Goal: Feedback & Contribution: Contribute content

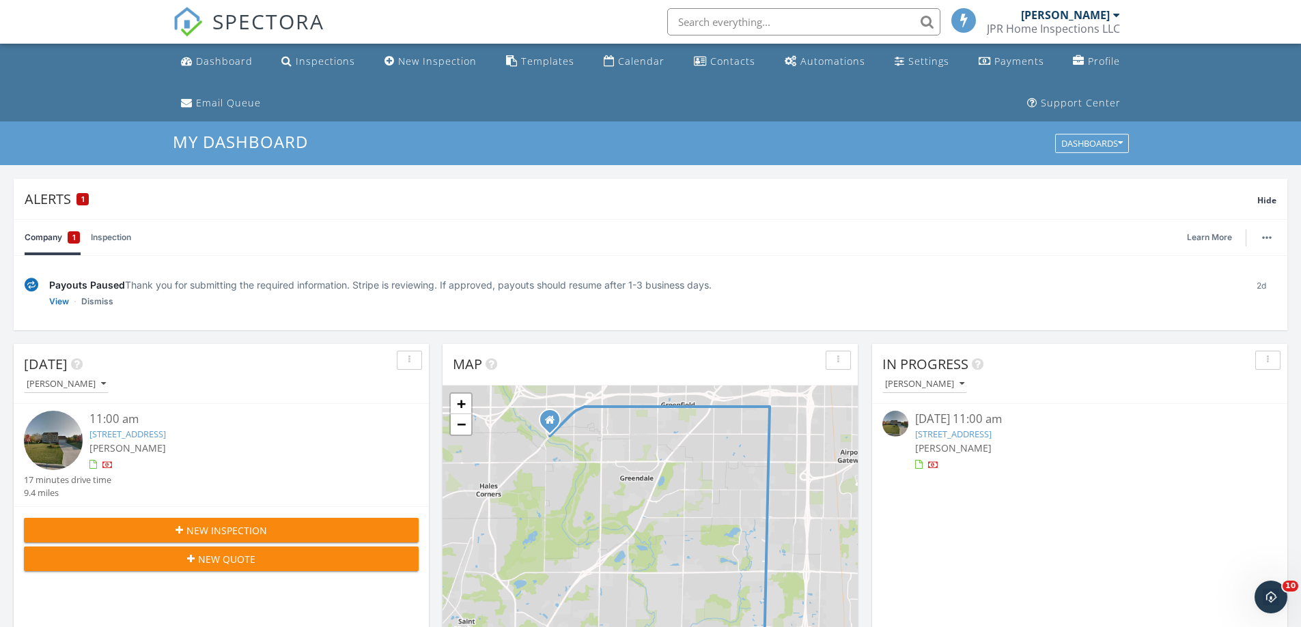
click at [55, 434] on img at bounding box center [53, 440] width 59 height 59
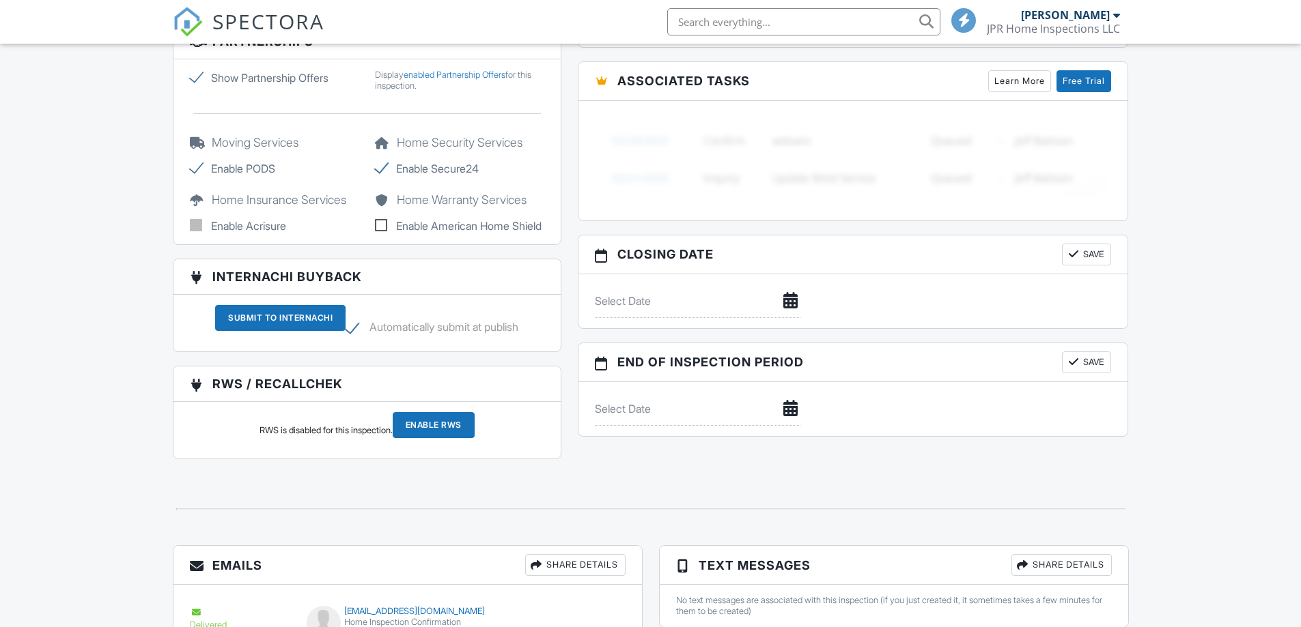
scroll to position [987, 0]
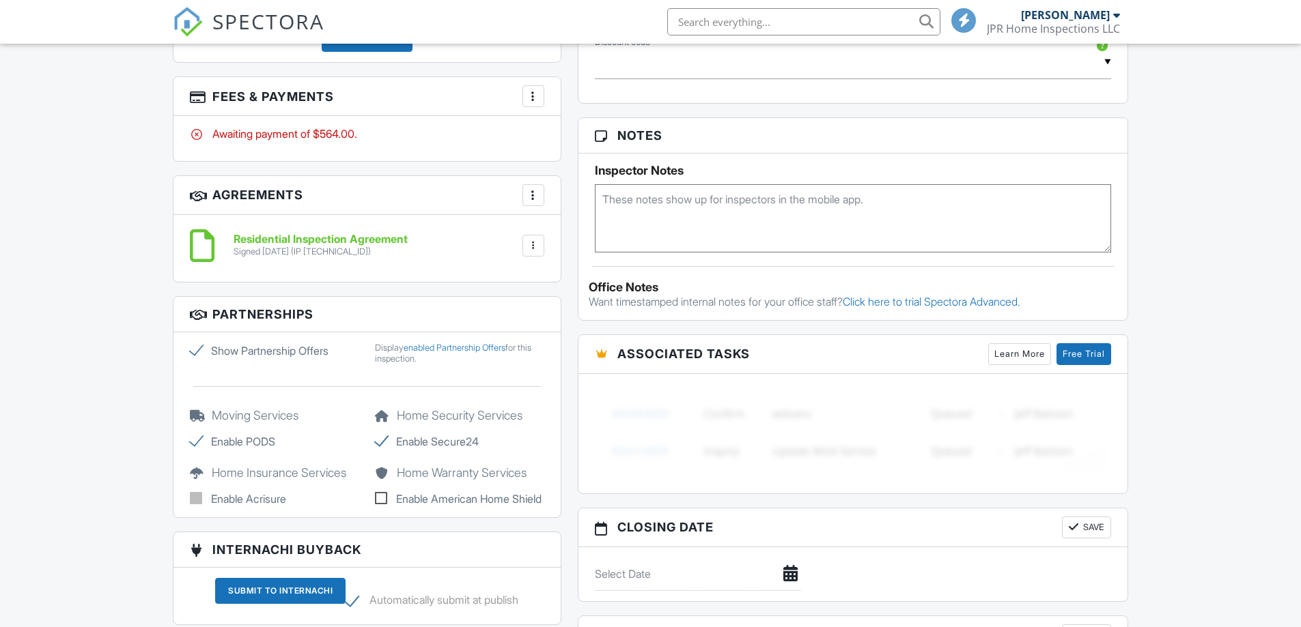
click at [535, 89] on div at bounding box center [533, 96] width 14 height 14
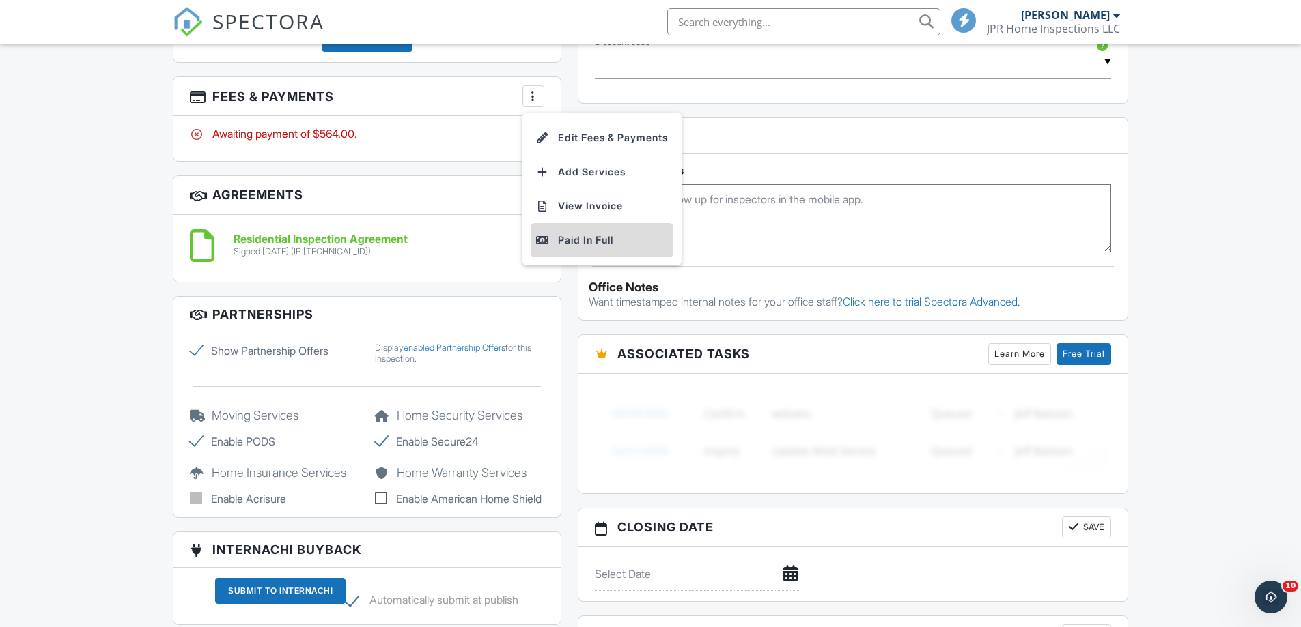
scroll to position [0, 0]
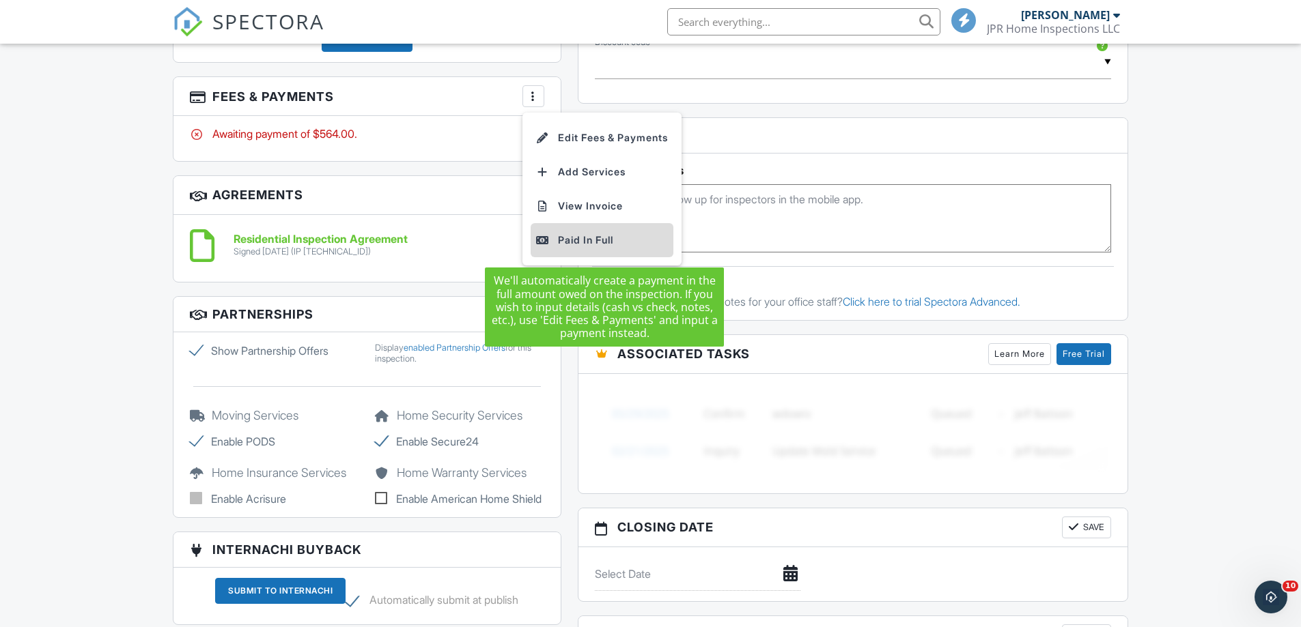
click at [578, 236] on div "Paid In Full" at bounding box center [602, 240] width 132 height 16
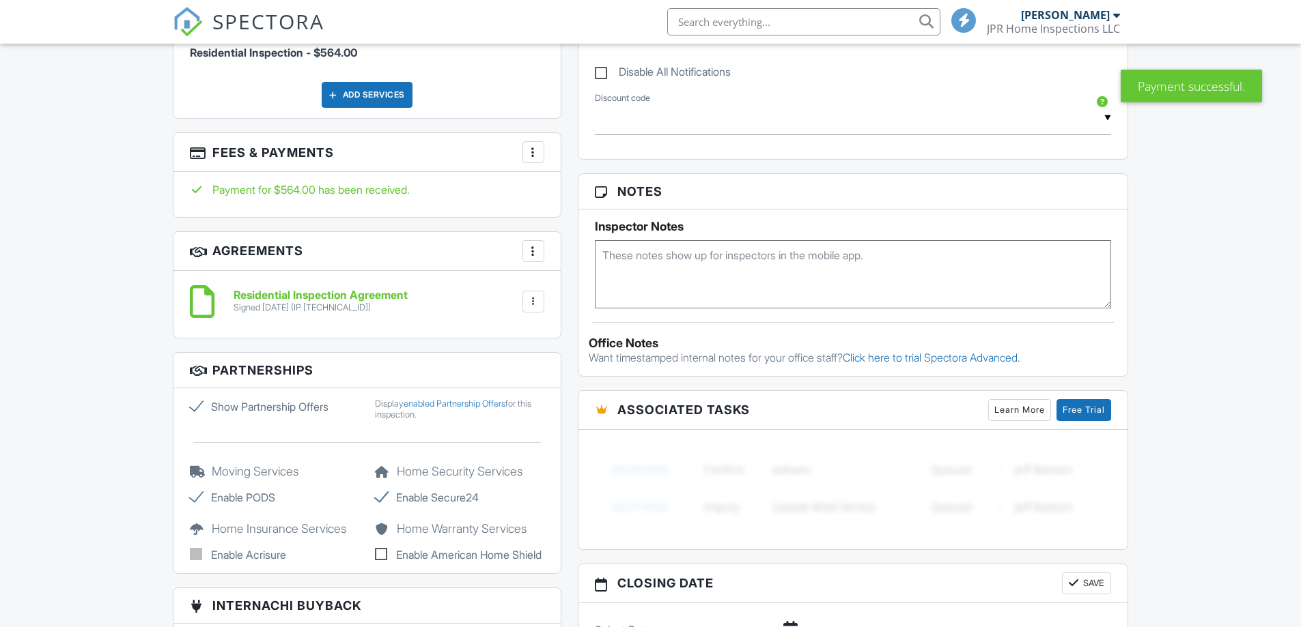
click at [533, 153] on div at bounding box center [533, 152] width 14 height 14
click at [571, 189] on li "Edit Fees & Payments" at bounding box center [601, 194] width 143 height 34
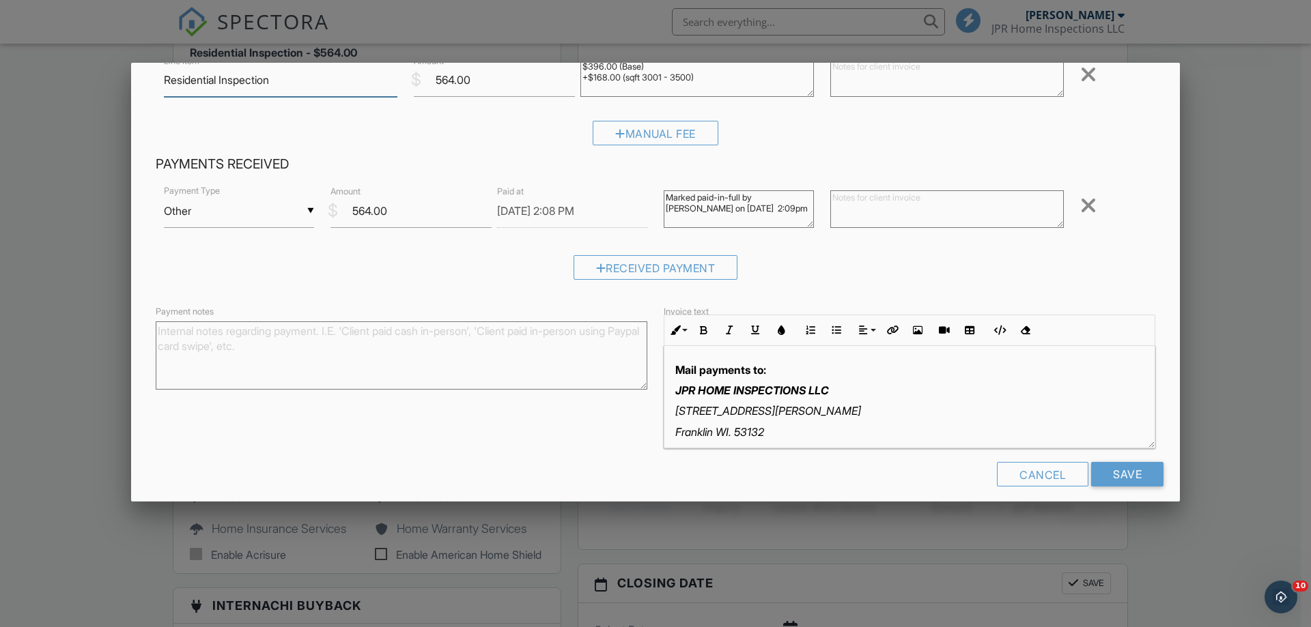
scroll to position [118, 0]
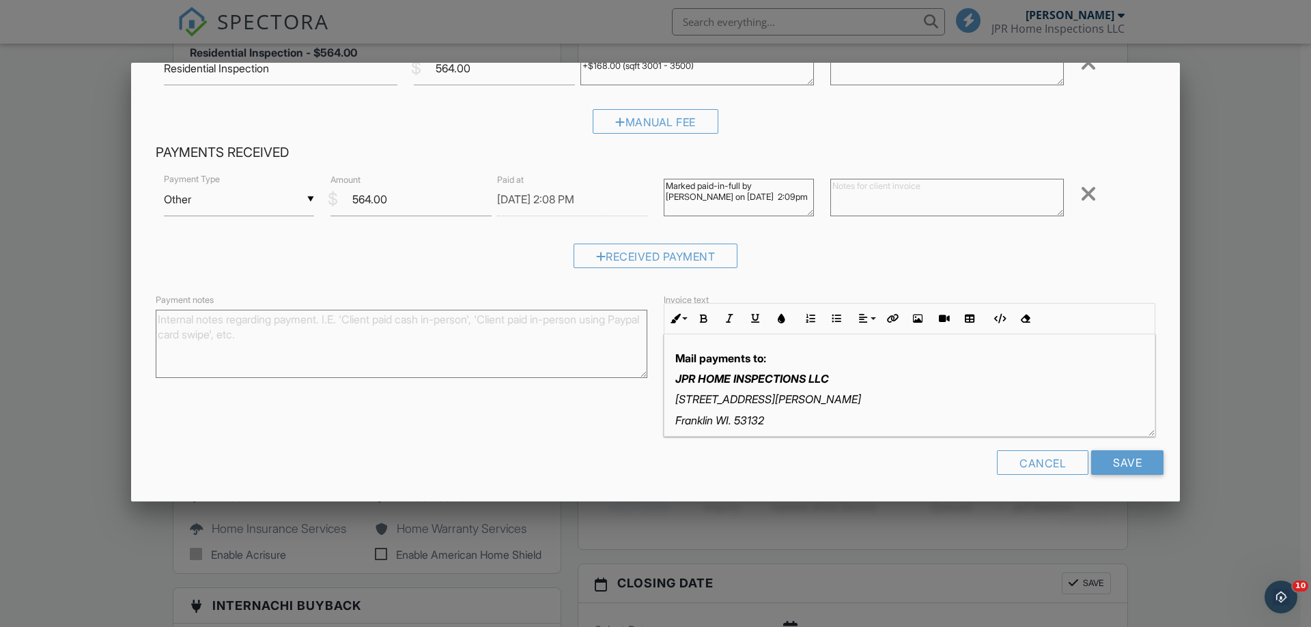
click at [219, 344] on textarea "Payment notes" at bounding box center [402, 344] width 492 height 68
type textarea "paid in full with cash"
click at [1114, 455] on input "Save" at bounding box center [1127, 463] width 72 height 25
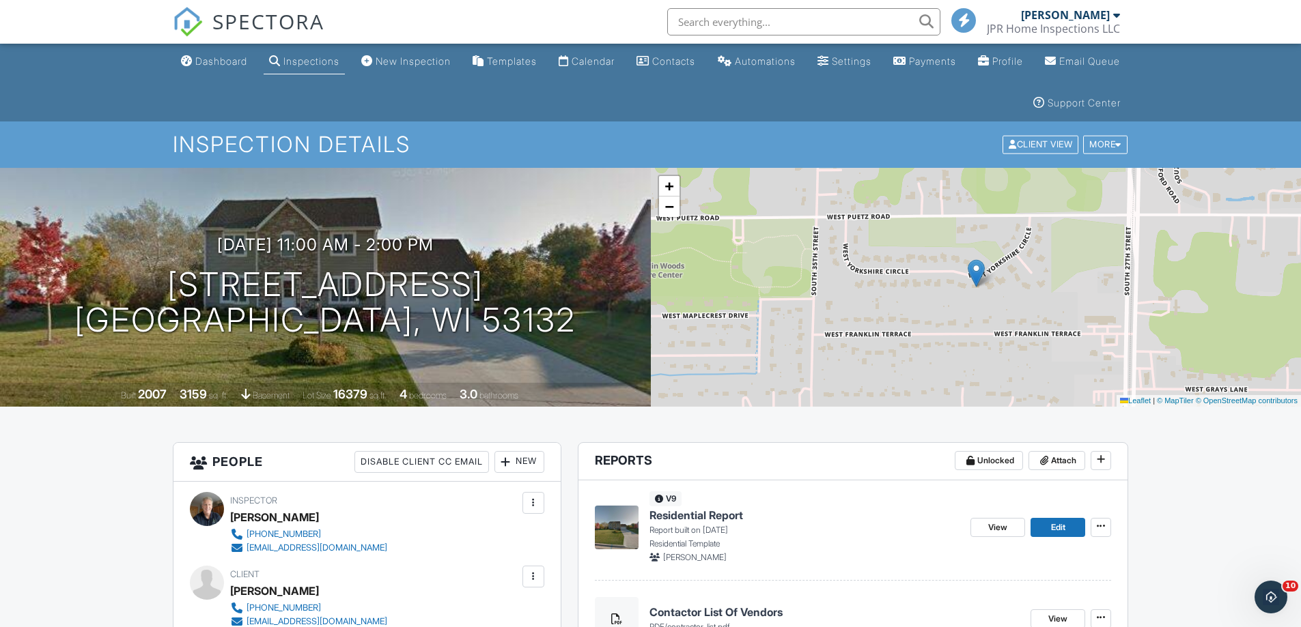
click at [617, 519] on img at bounding box center [617, 528] width 44 height 44
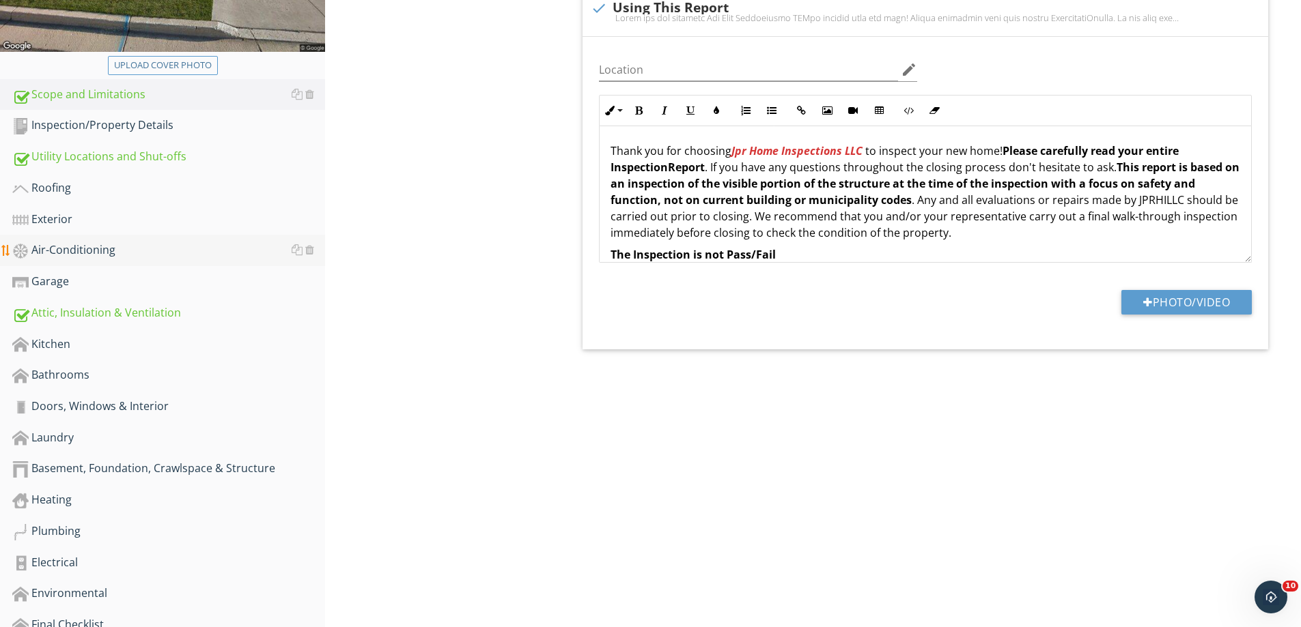
scroll to position [410, 0]
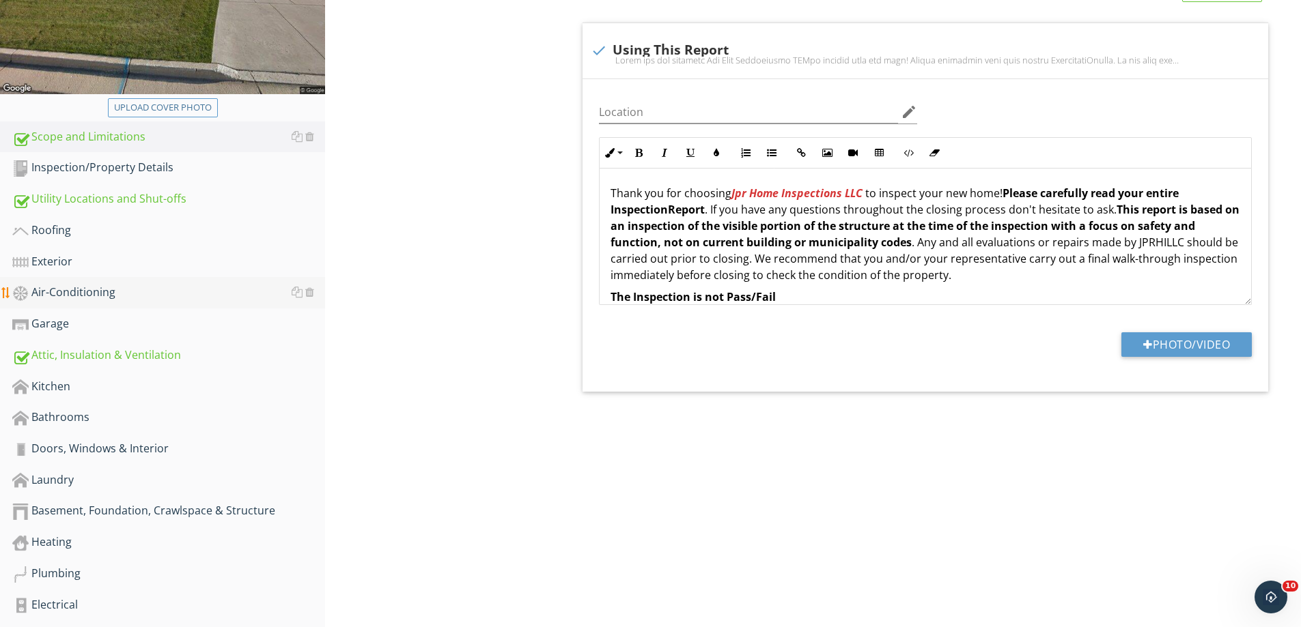
click at [76, 291] on div "Air-Conditioning" at bounding box center [168, 293] width 313 height 18
type textarea "<p>Thank you for choosing <strong><em><span style="color: rgb(213, 54, 54);">Jp…"
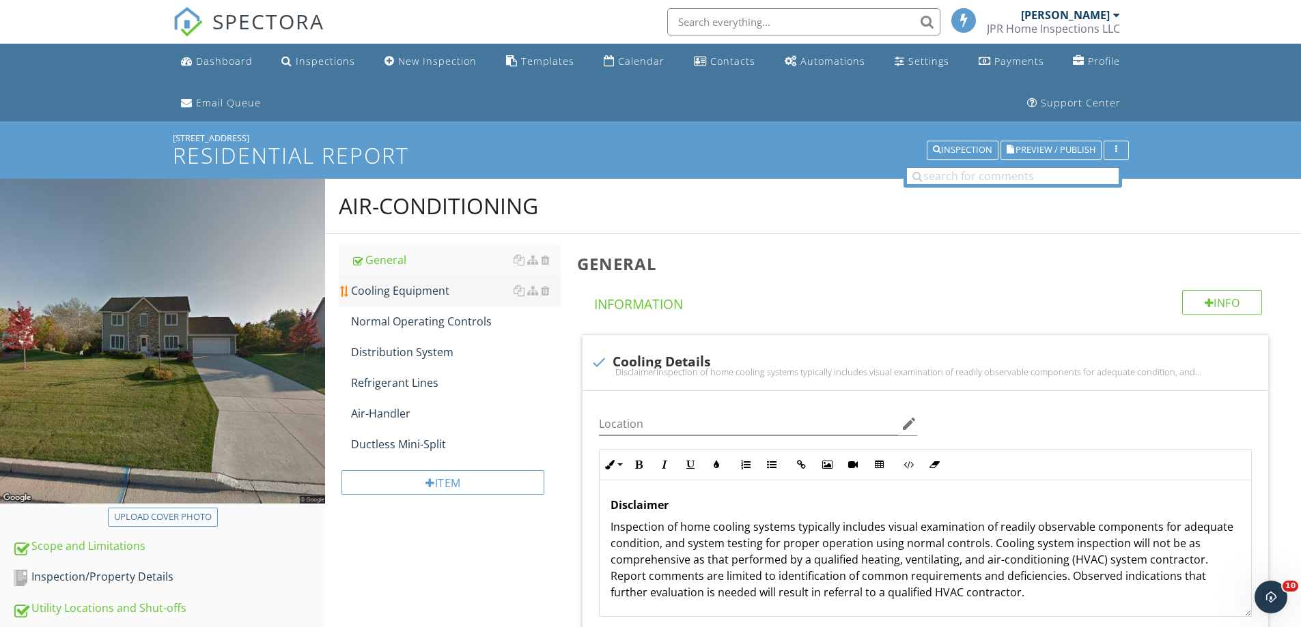
click at [403, 289] on div "Cooling Equipment" at bounding box center [456, 291] width 210 height 16
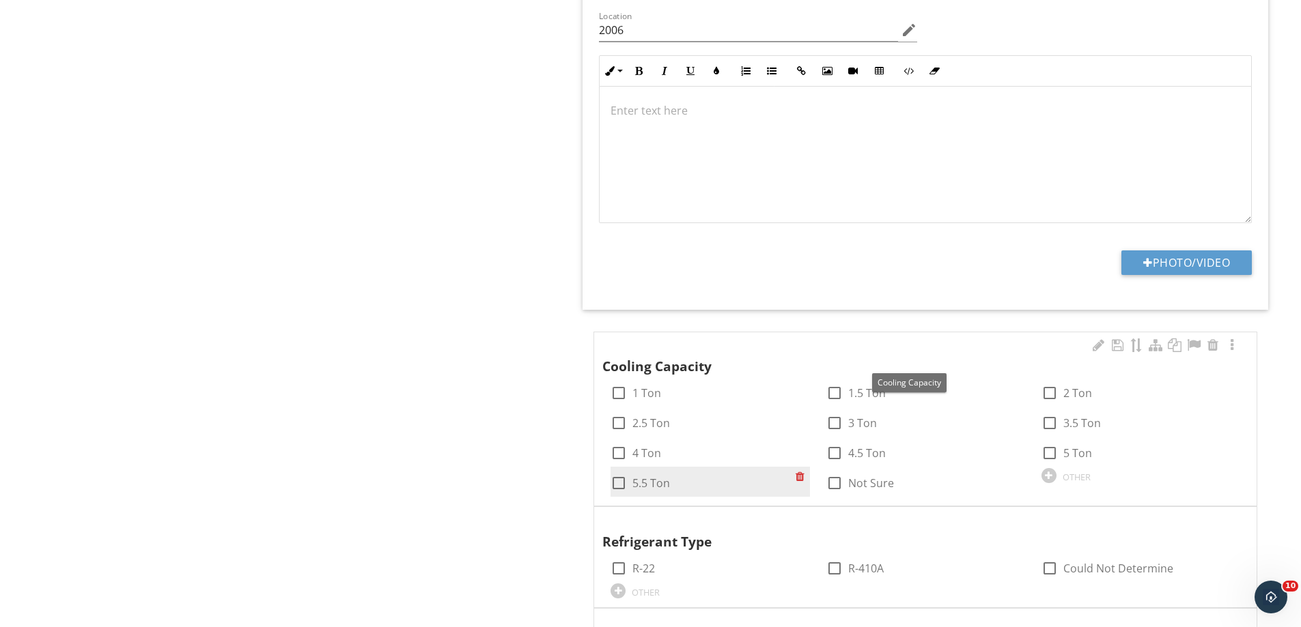
scroll to position [1639, 0]
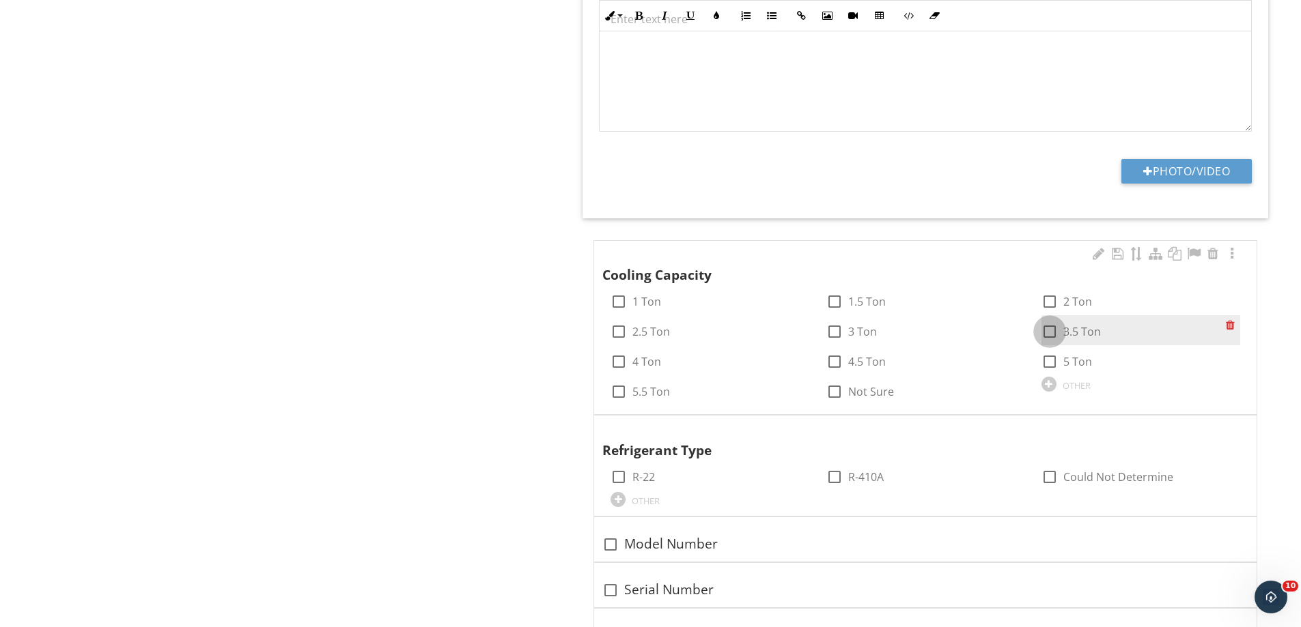
click at [1048, 320] on div at bounding box center [1049, 331] width 23 height 23
checkbox input "true"
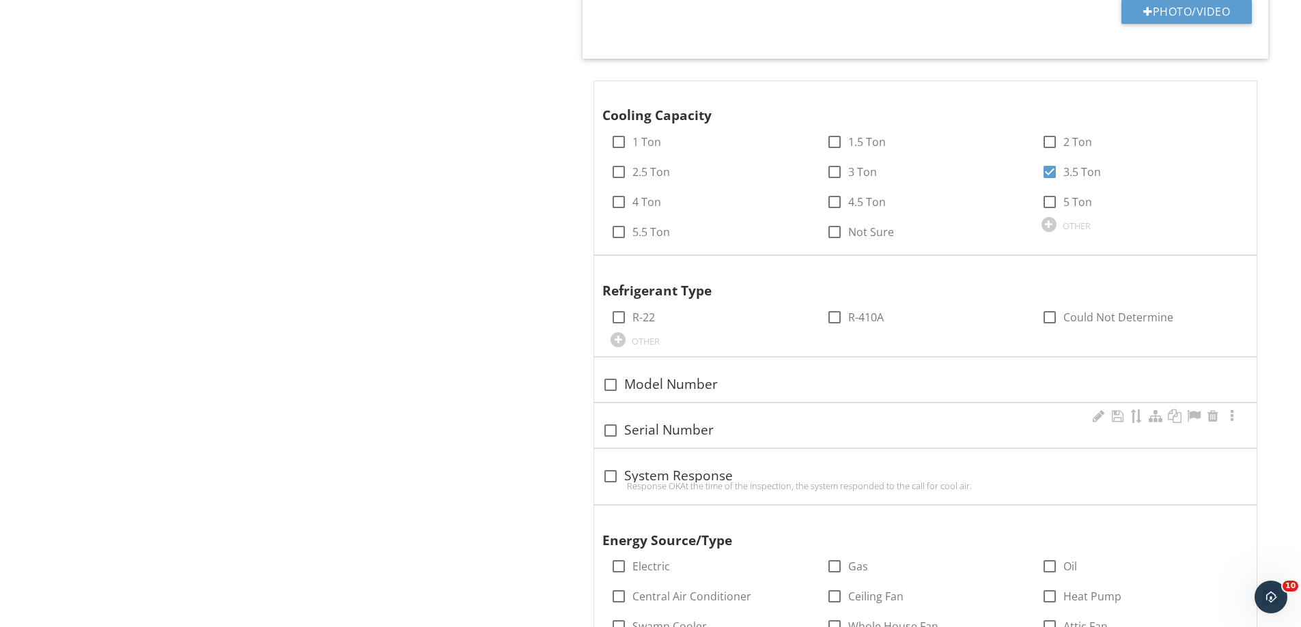
scroll to position [1843, 0]
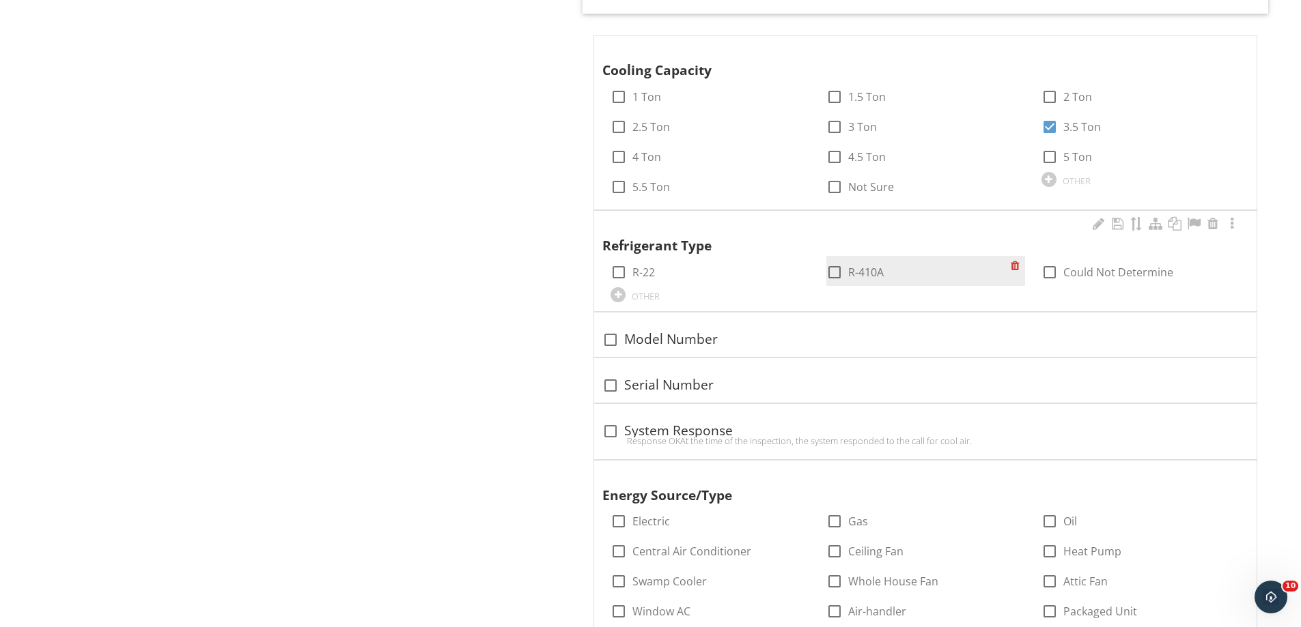
click at [836, 261] on div at bounding box center [834, 272] width 23 height 23
checkbox input "true"
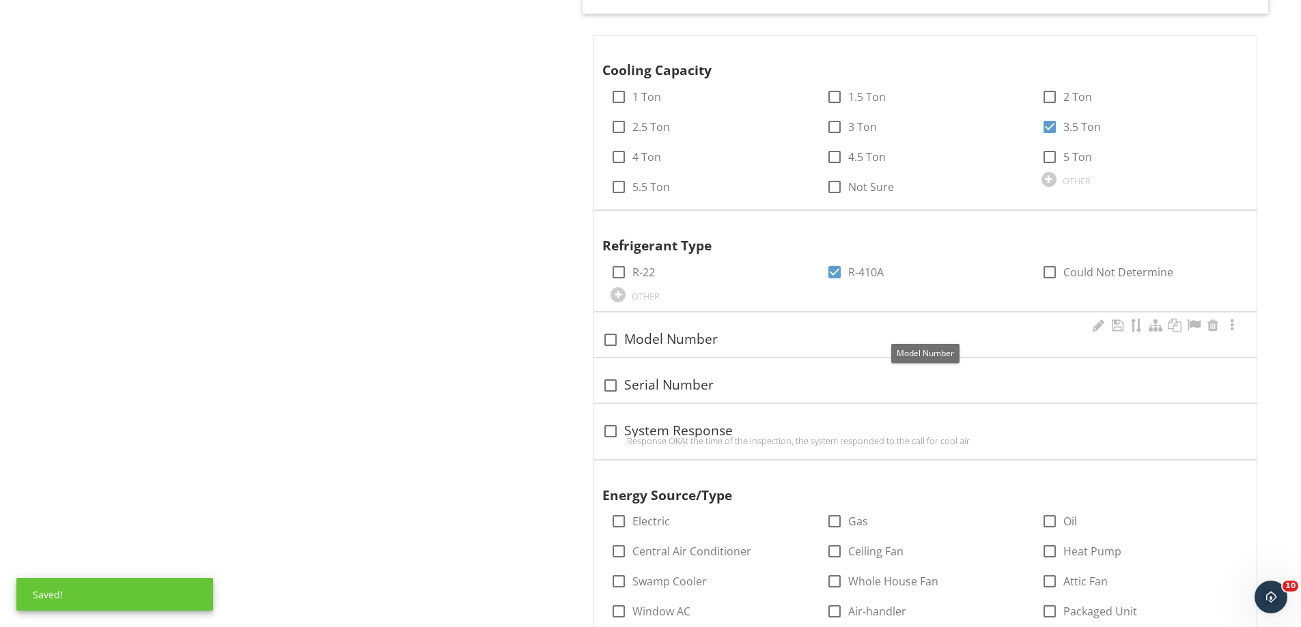
click at [611, 328] on div at bounding box center [610, 339] width 23 height 23
checkbox input "true"
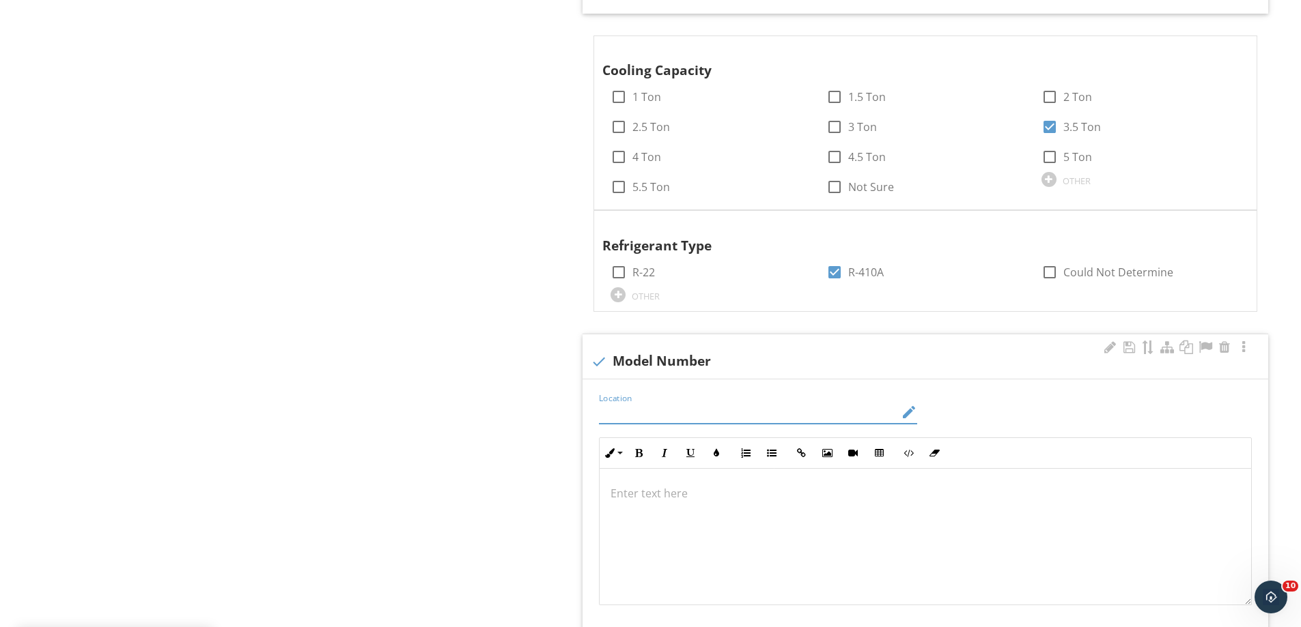
click at [620, 401] on input "Location" at bounding box center [748, 412] width 299 height 23
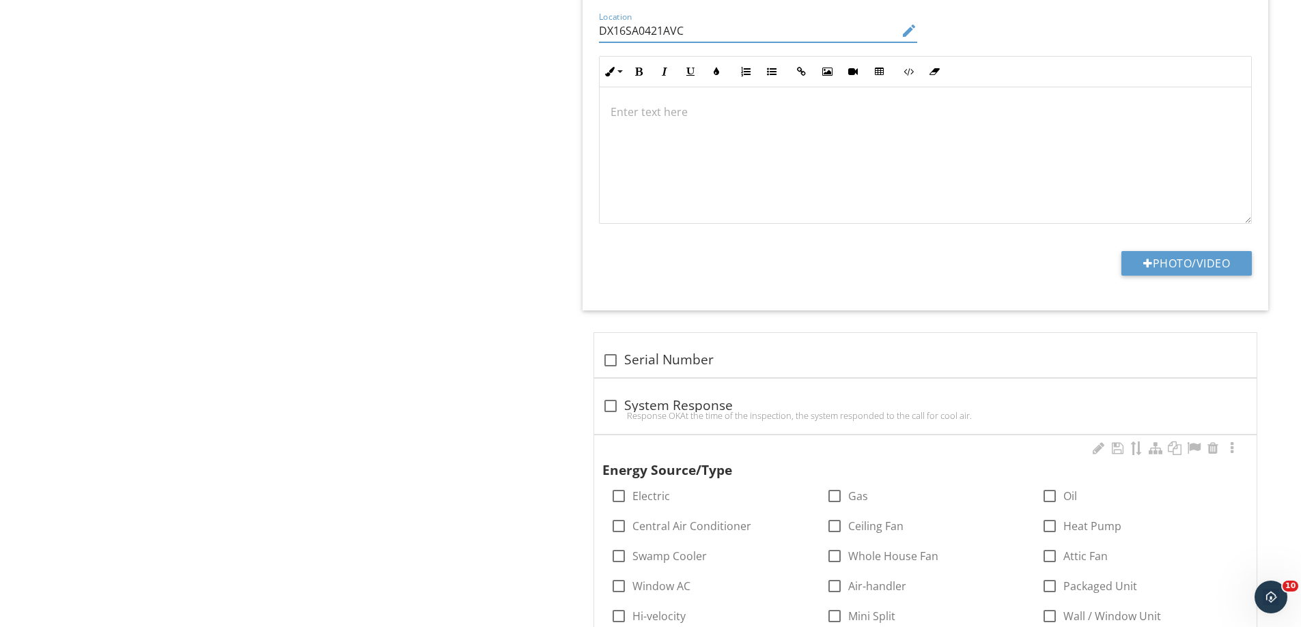
scroll to position [2253, 0]
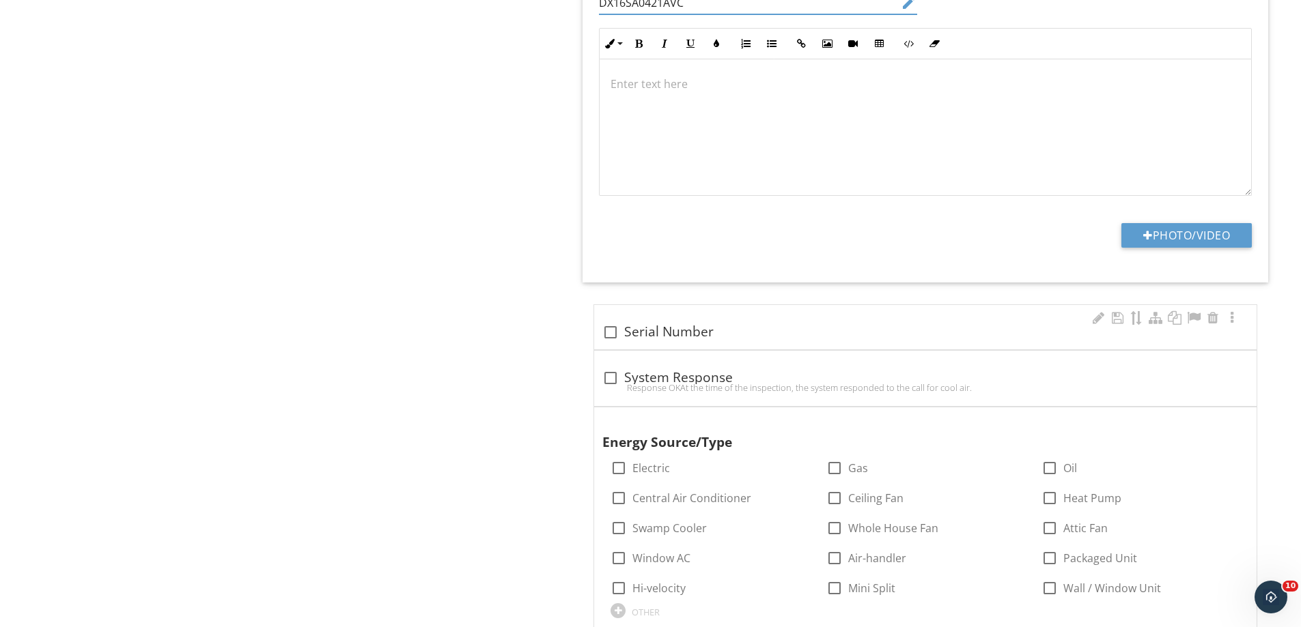
type input "DX16SA0421AVC"
click at [610, 321] on div at bounding box center [610, 332] width 23 height 23
checkbox input "true"
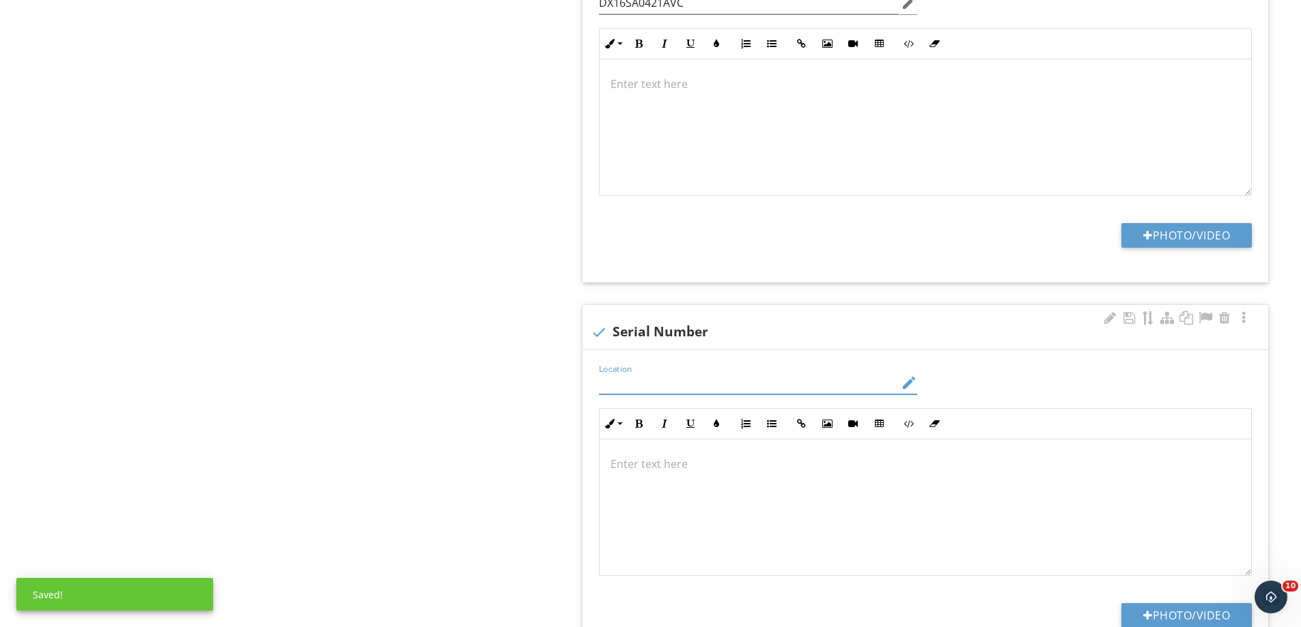
click at [624, 372] on input "Location" at bounding box center [748, 383] width 299 height 23
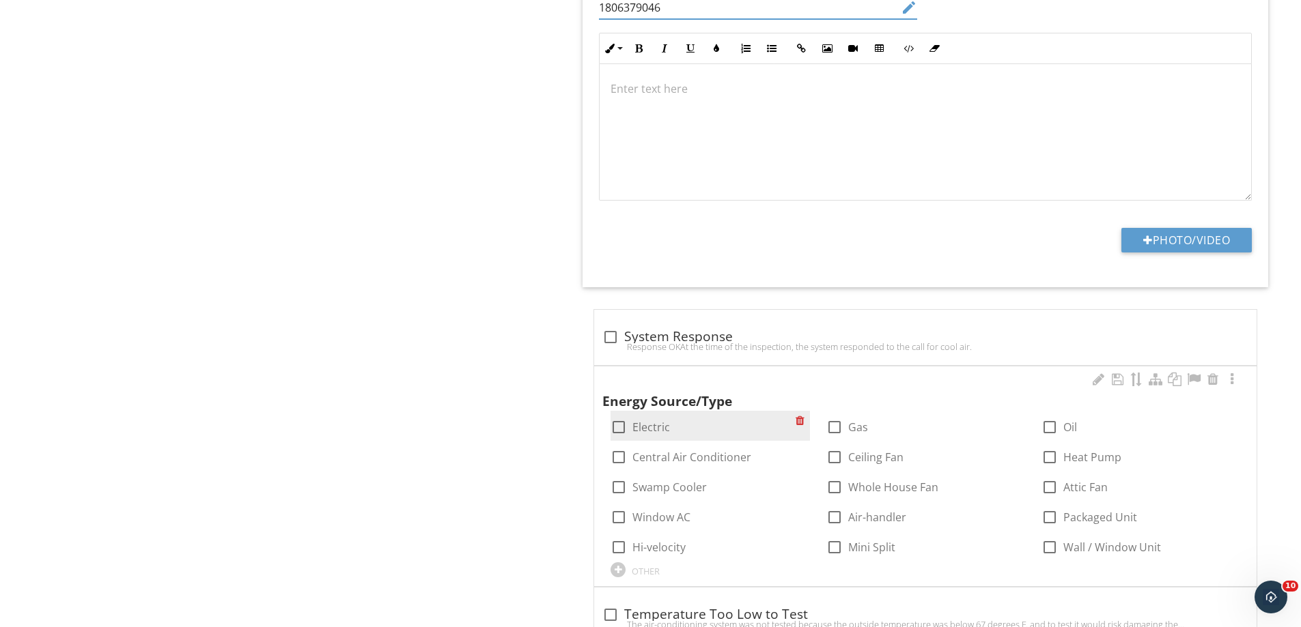
scroll to position [2663, 0]
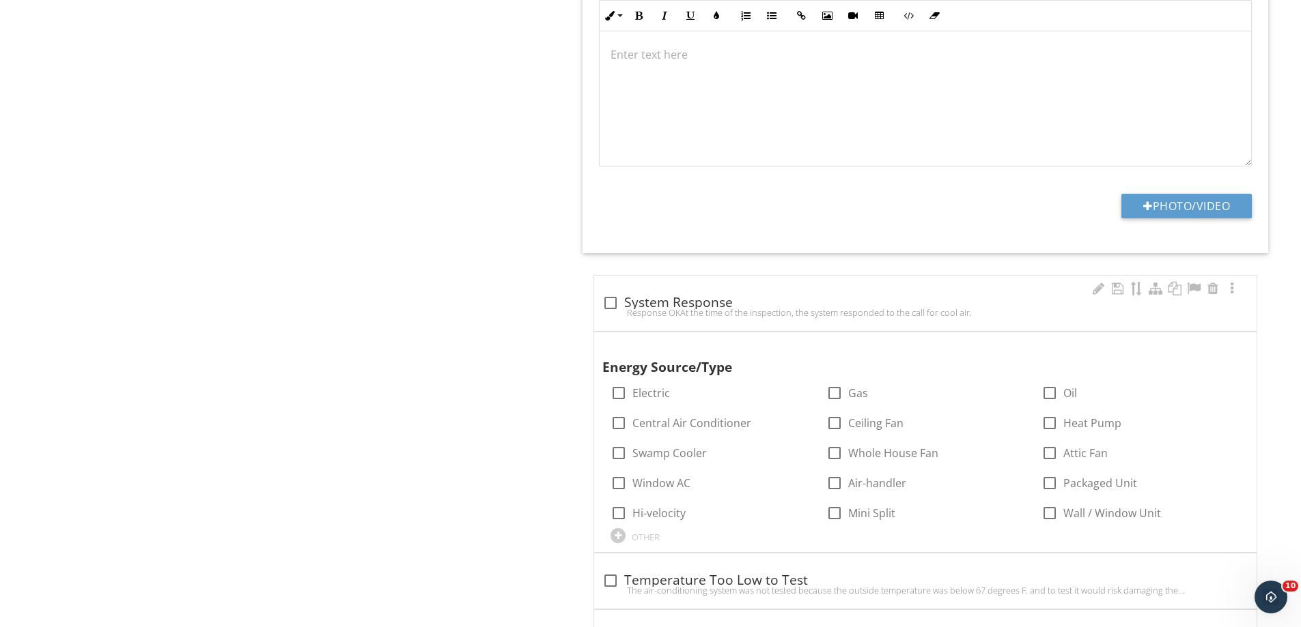
type input "1806379046"
click at [612, 292] on div at bounding box center [610, 303] width 23 height 23
checkbox input "true"
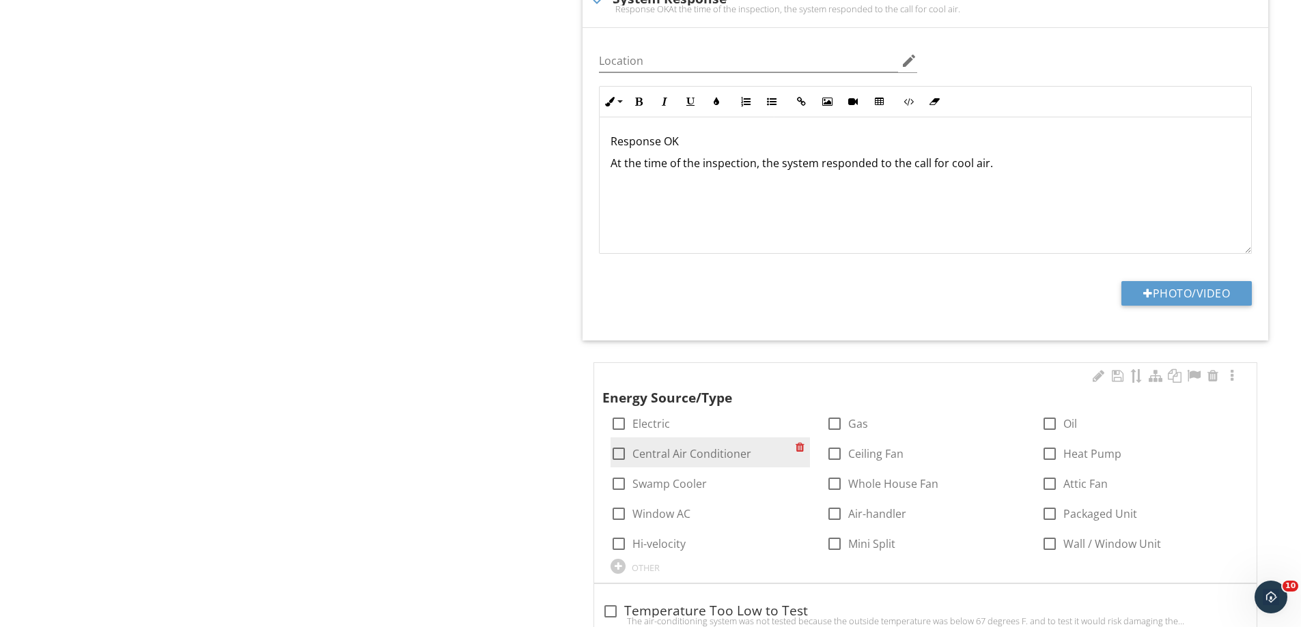
scroll to position [3059, 0]
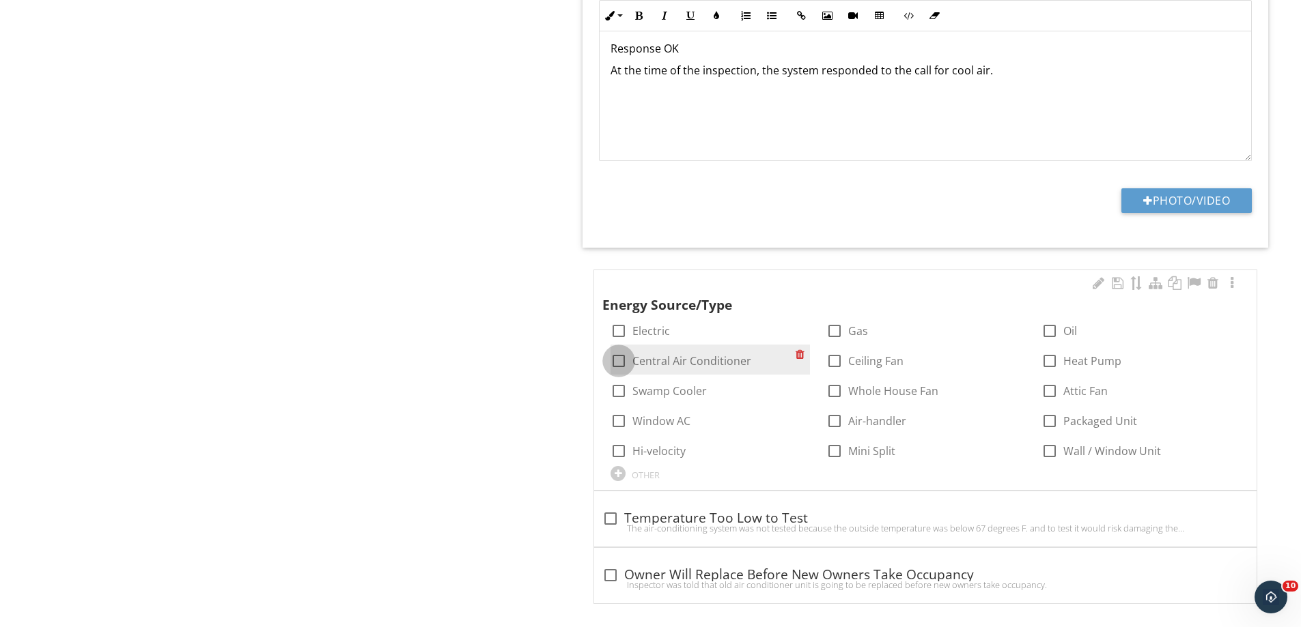
click at [622, 350] on div at bounding box center [618, 361] width 23 height 23
checkbox input "true"
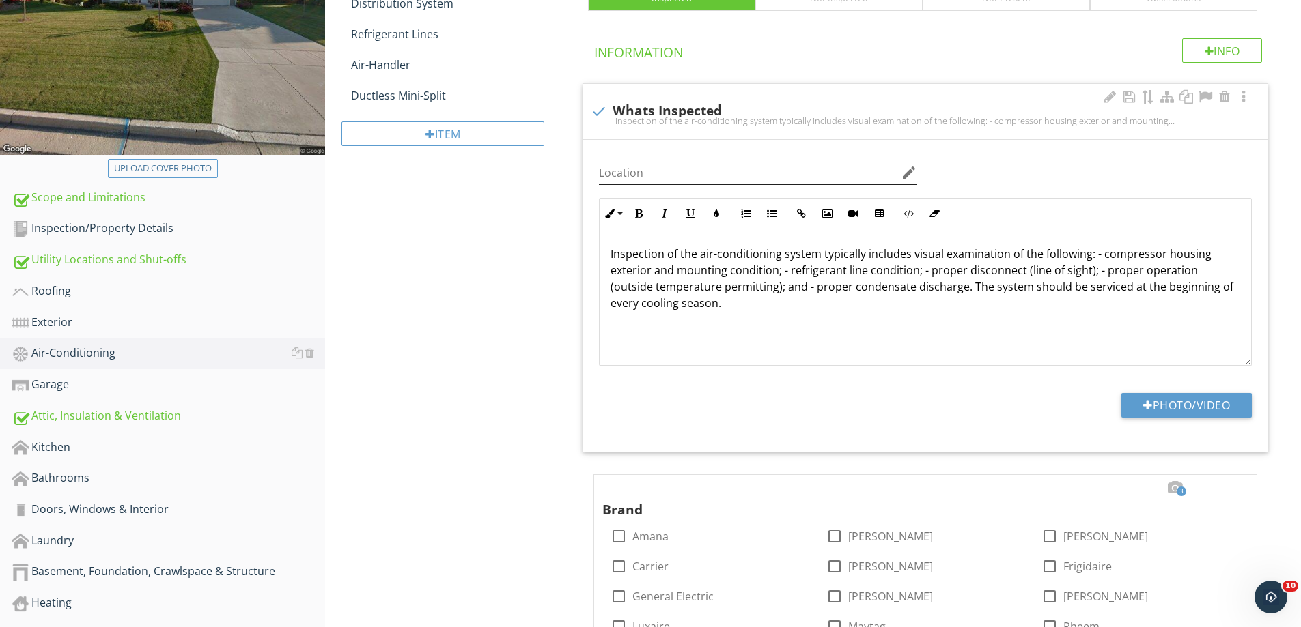
scroll to position [124, 0]
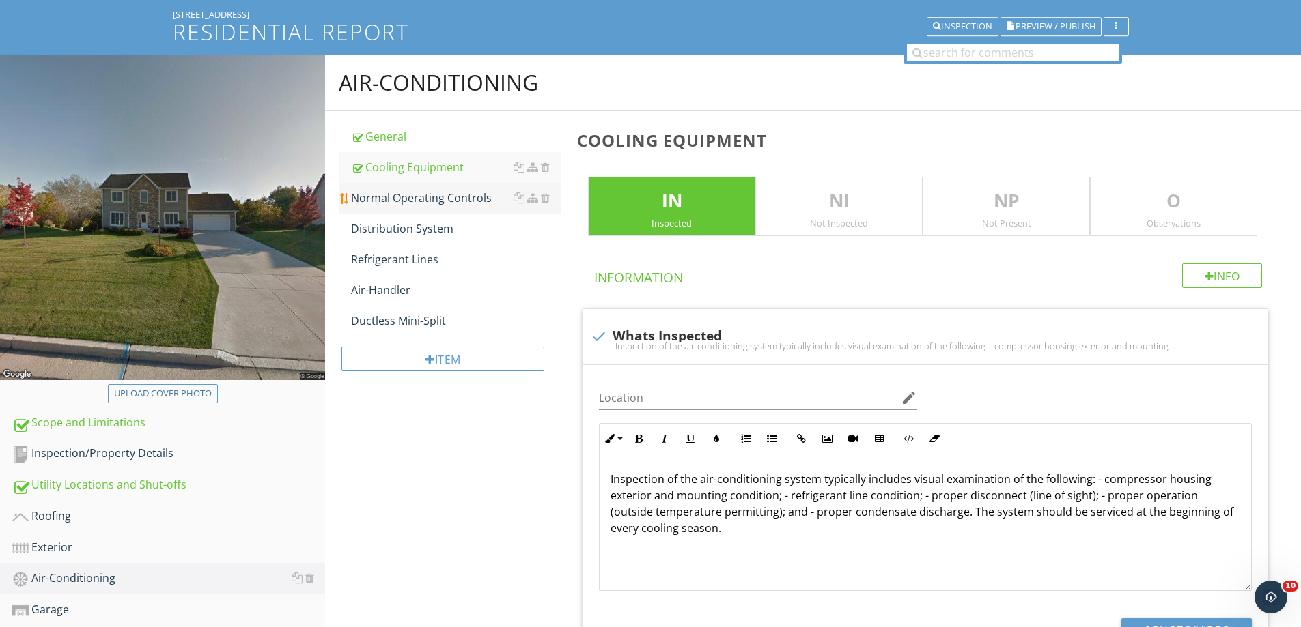
click at [410, 193] on div "Normal Operating Controls" at bounding box center [456, 198] width 210 height 16
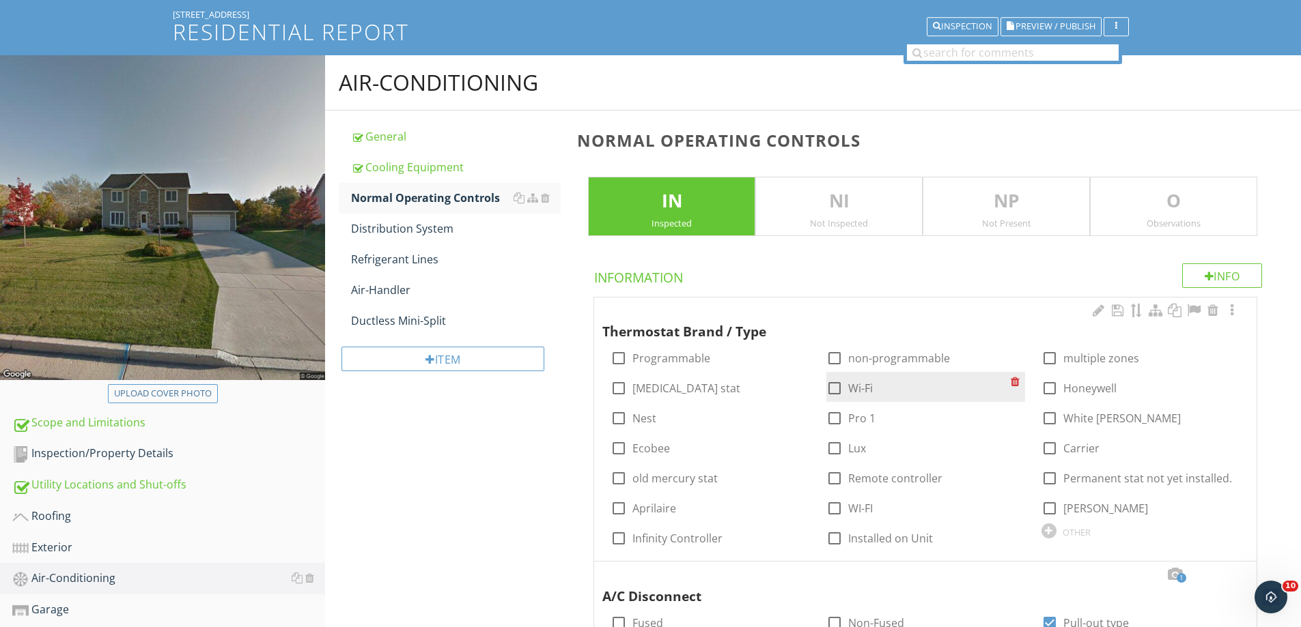
click at [834, 389] on div at bounding box center [834, 388] width 23 height 23
checkbox input "true"
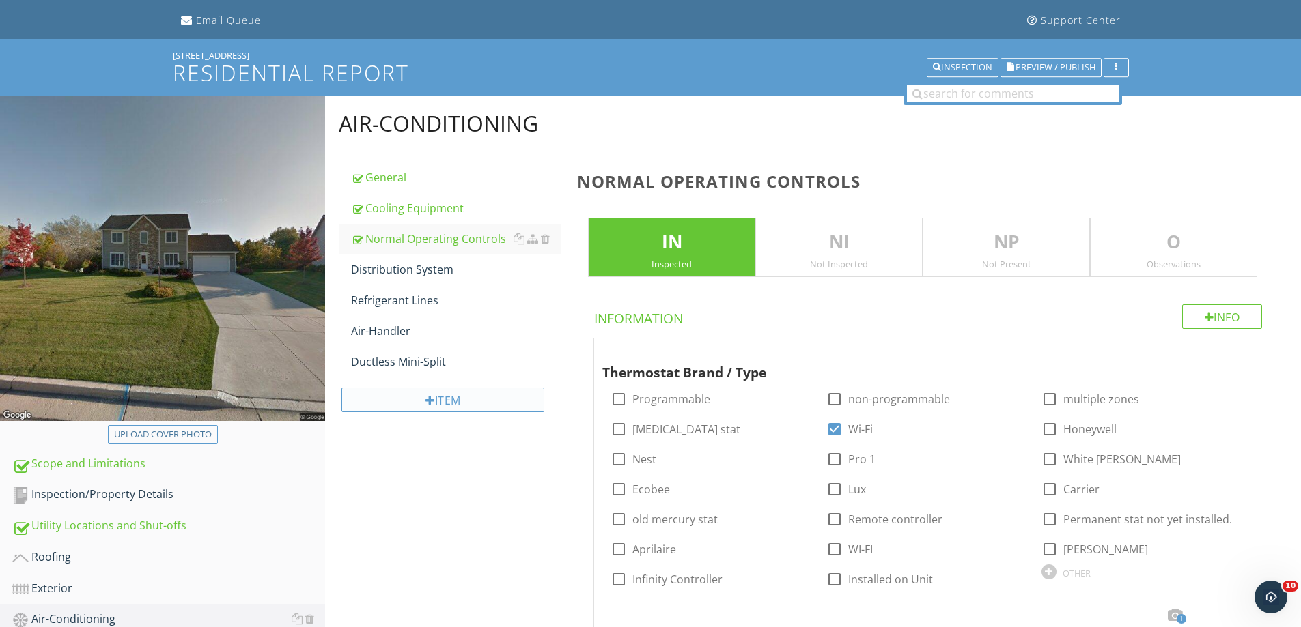
scroll to position [82, 0]
click at [401, 267] on div "Distribution System" at bounding box center [456, 270] width 210 height 16
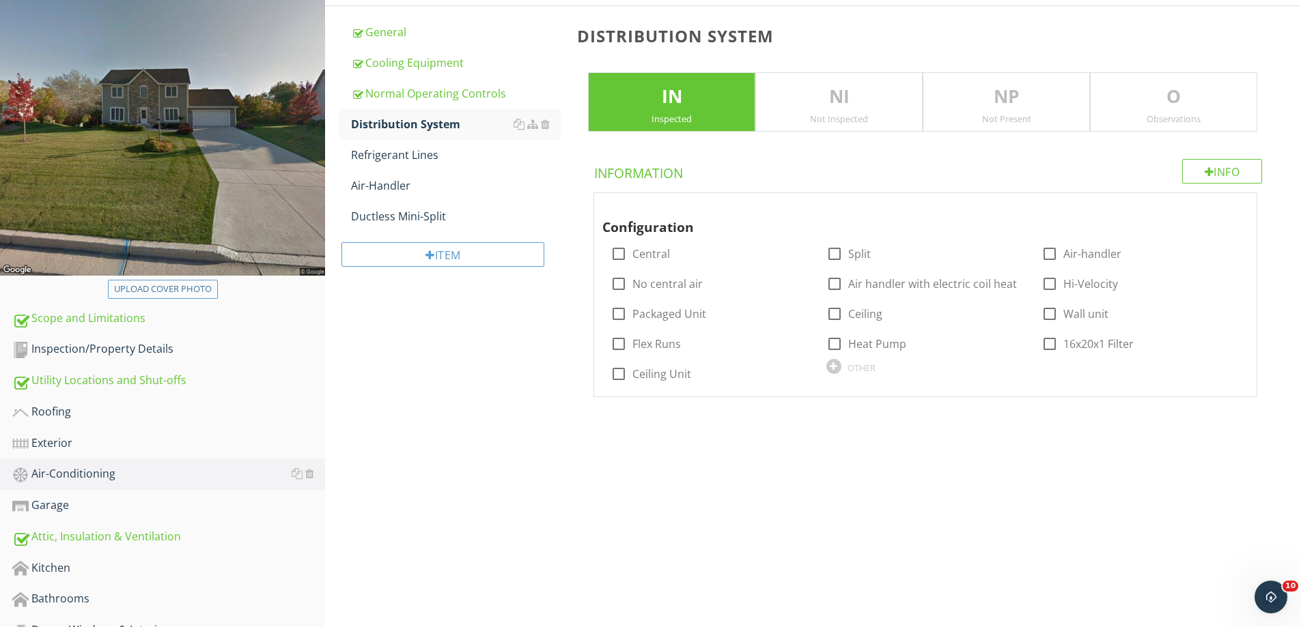
scroll to position [287, 0]
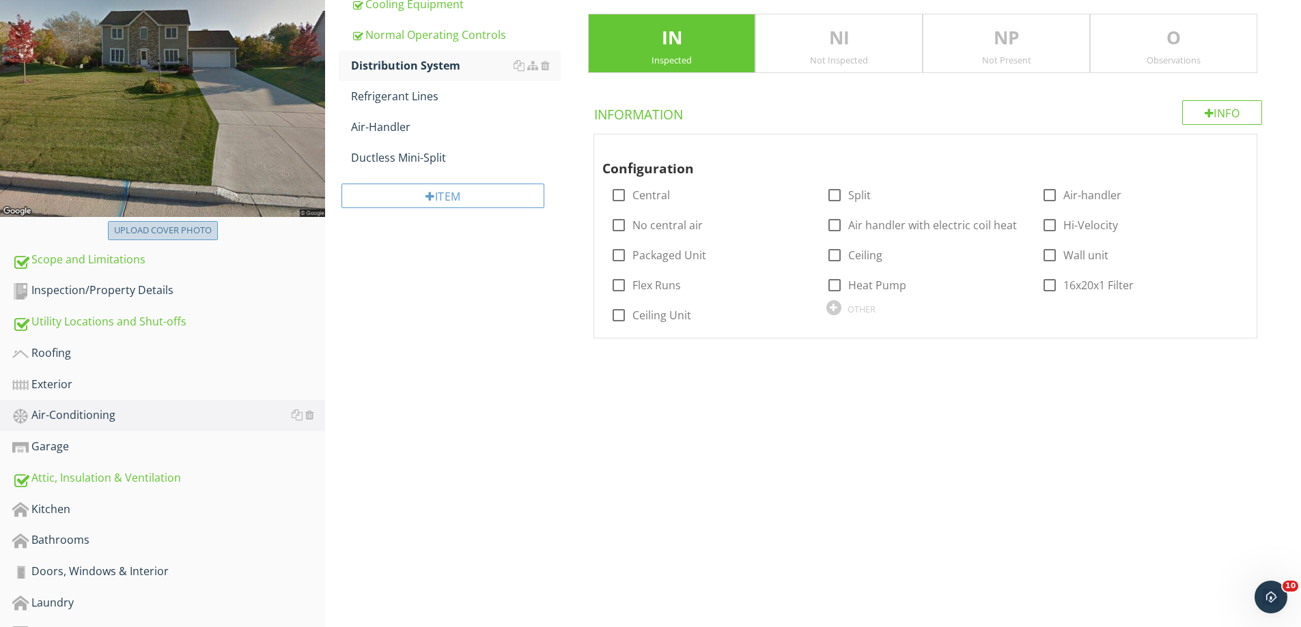
click at [160, 229] on div "Upload cover photo" at bounding box center [163, 231] width 98 height 14
type input "C:\fakepath\thumbnail.jpg"
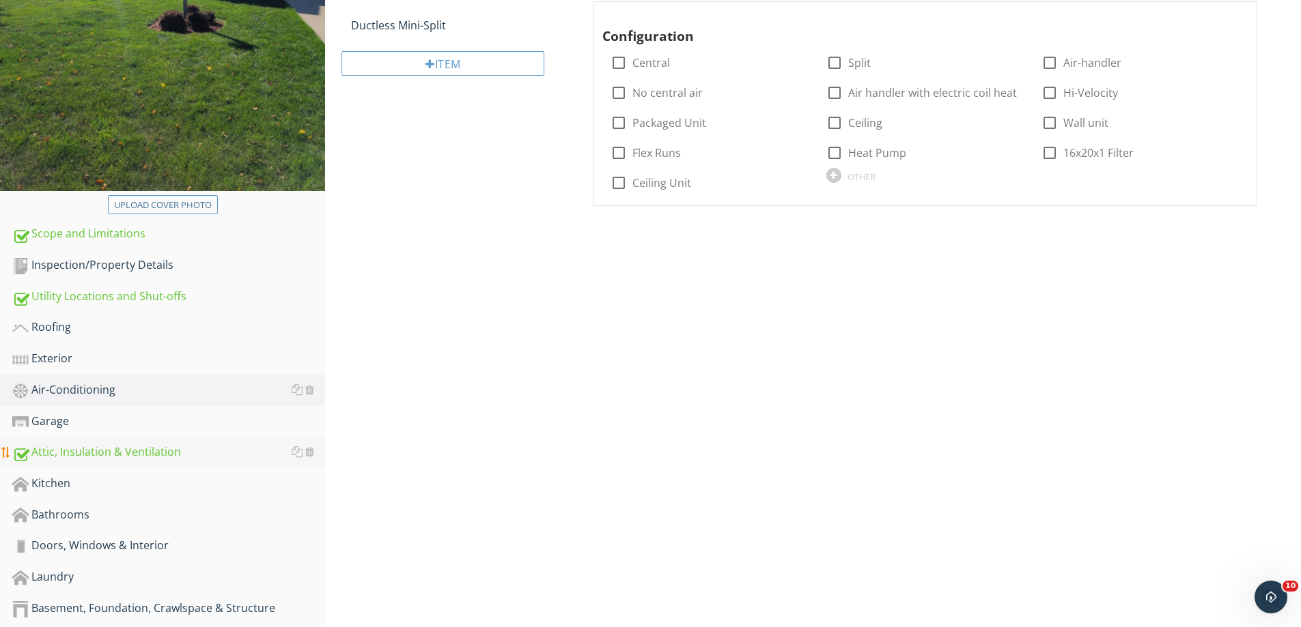
scroll to position [492, 0]
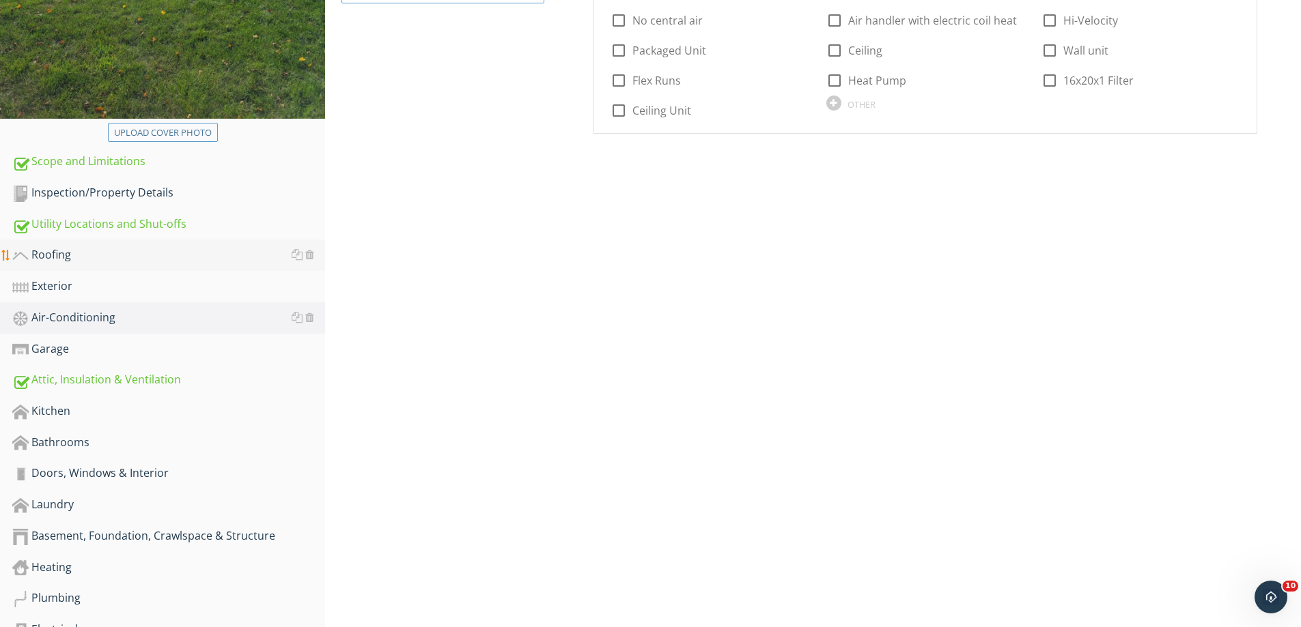
click at [61, 248] on div "Roofing" at bounding box center [168, 255] width 313 height 18
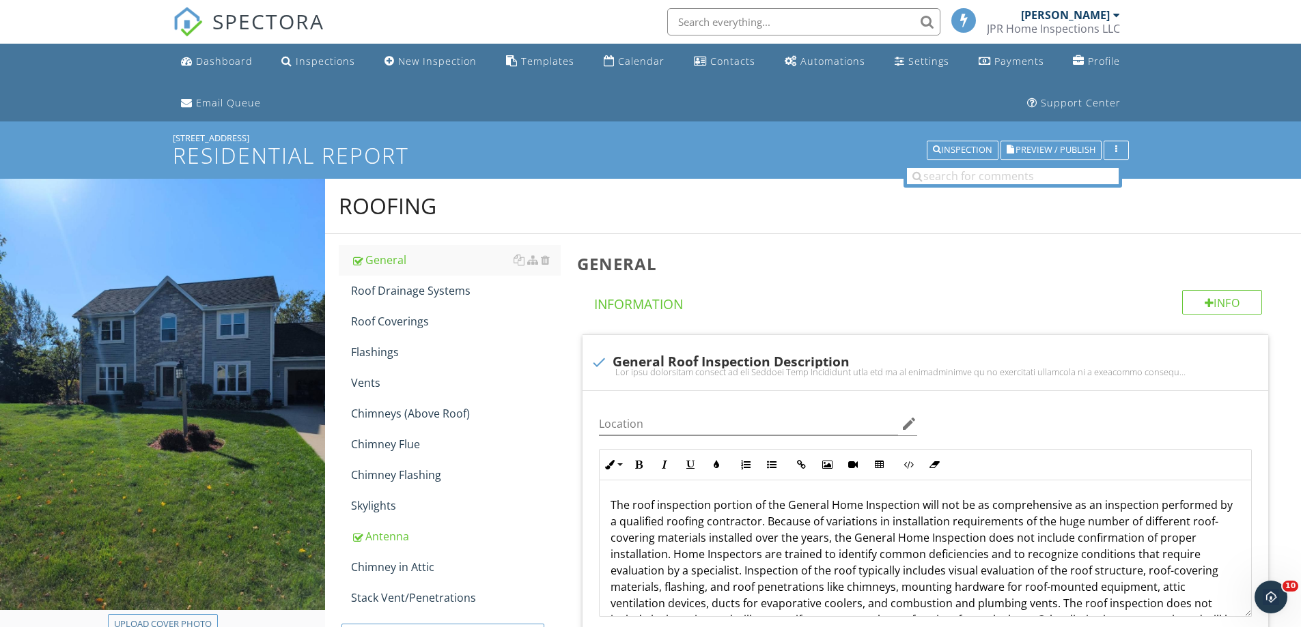
click at [184, 18] on img at bounding box center [188, 22] width 30 height 30
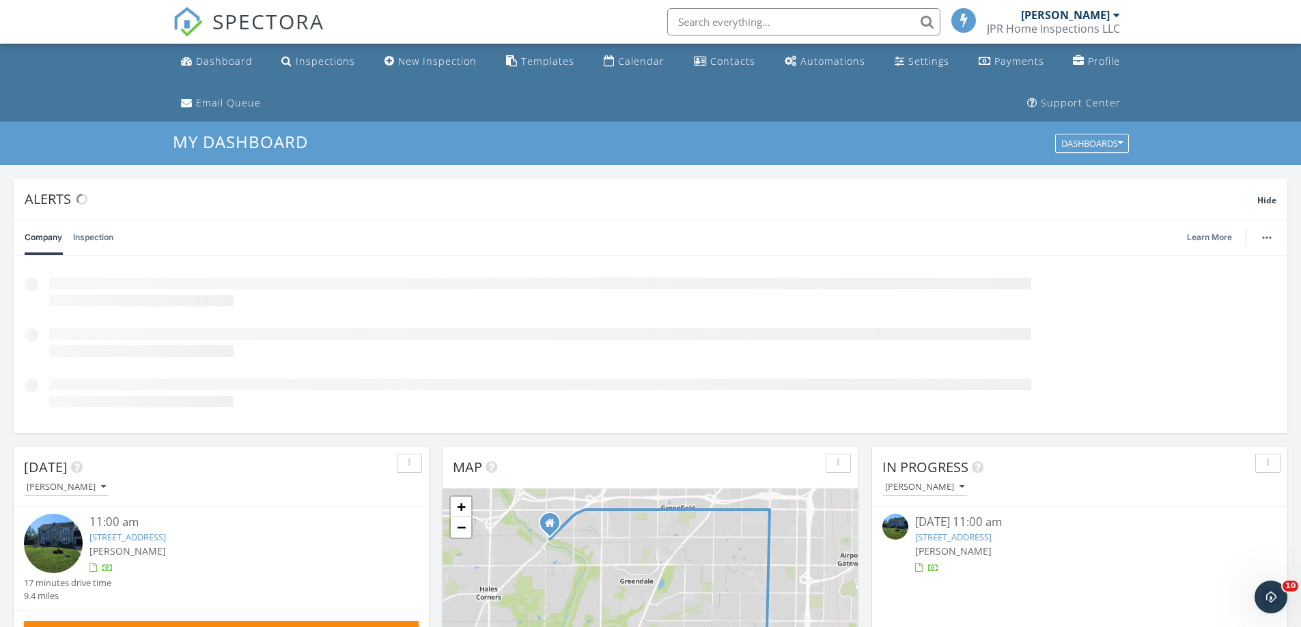
click at [48, 534] on img at bounding box center [53, 543] width 59 height 59
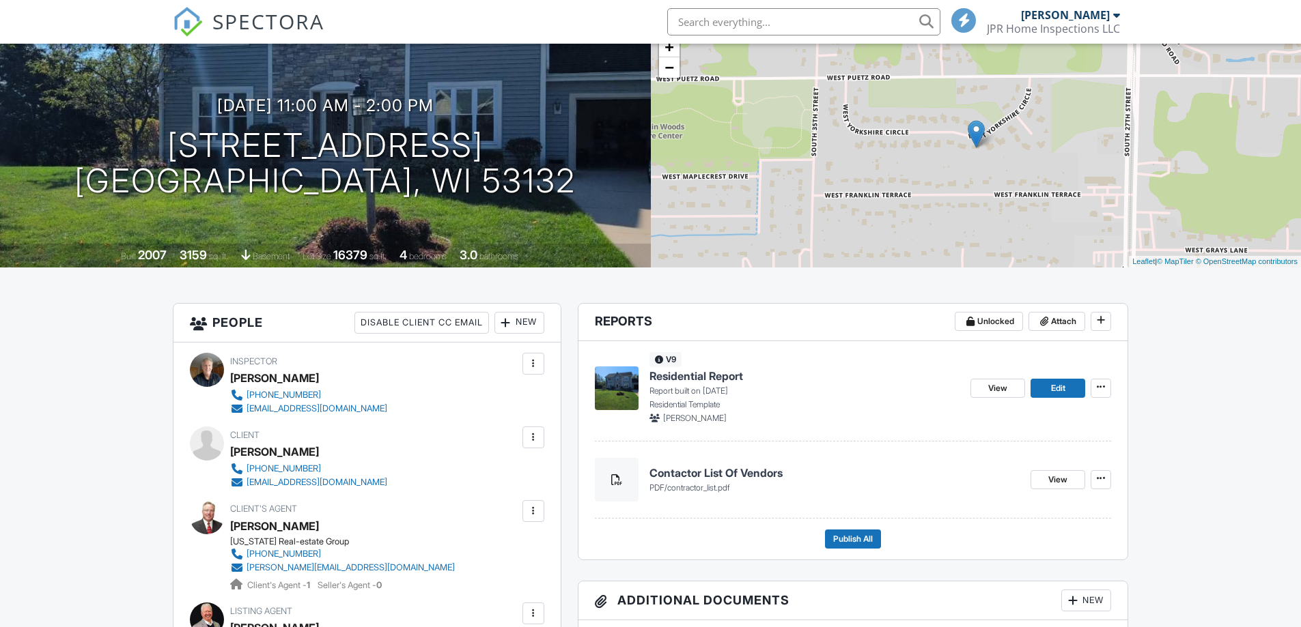
scroll to position [205, 0]
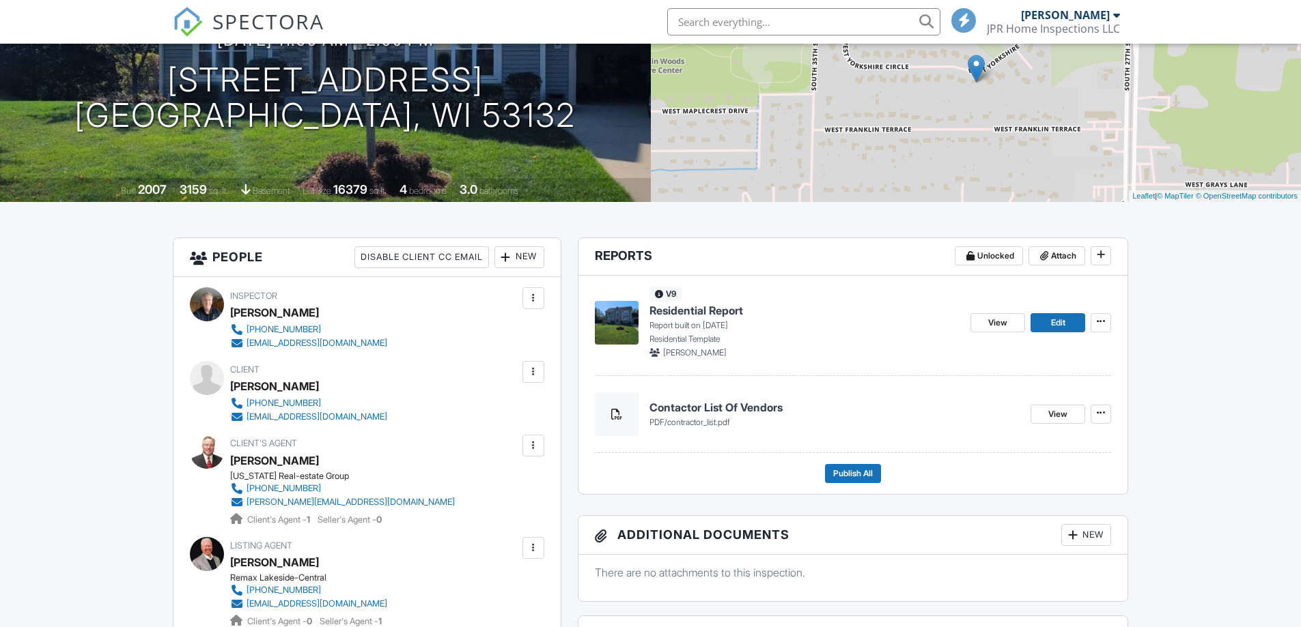
click at [616, 315] on img at bounding box center [617, 323] width 44 height 44
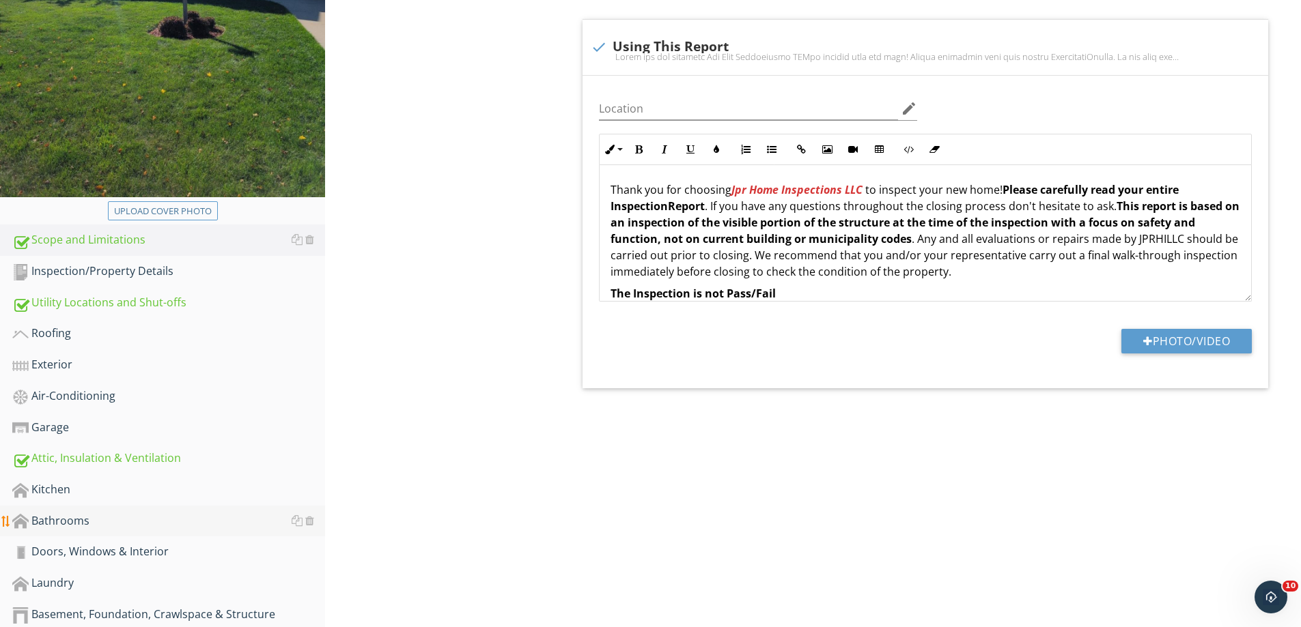
scroll to position [546, 0]
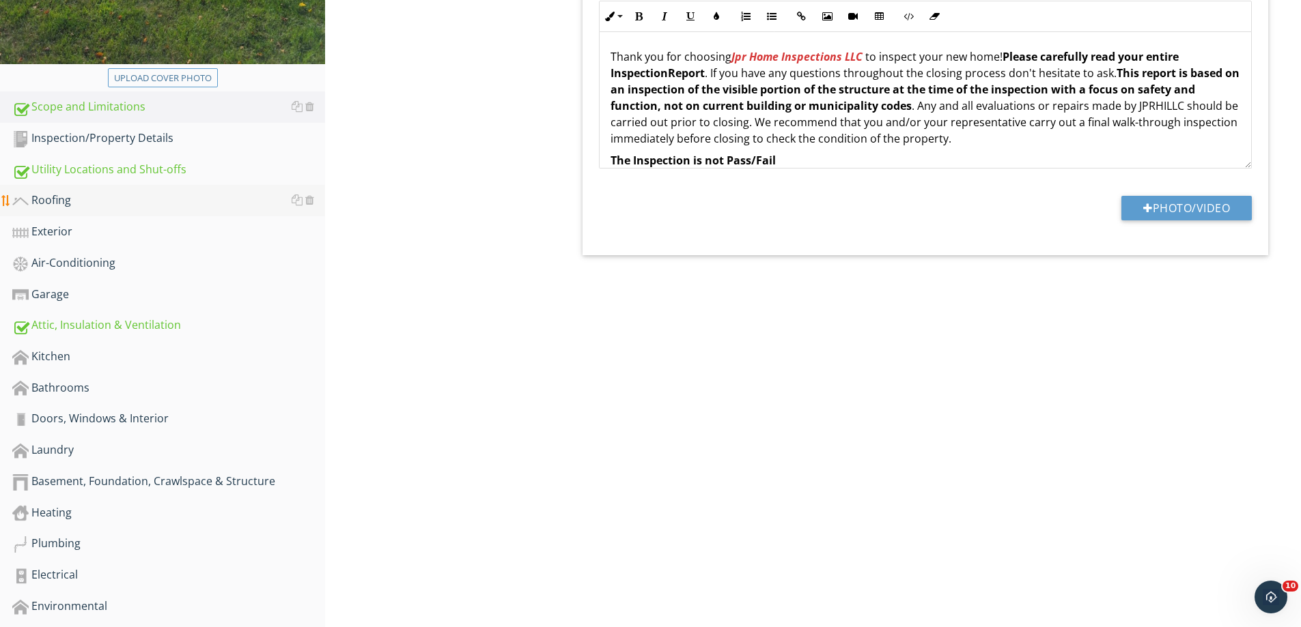
click at [53, 197] on div "Roofing" at bounding box center [168, 201] width 313 height 18
type textarea "<p>Thank you for choosing <strong><em><span style="color: rgb(213, 54, 54);">Jp…"
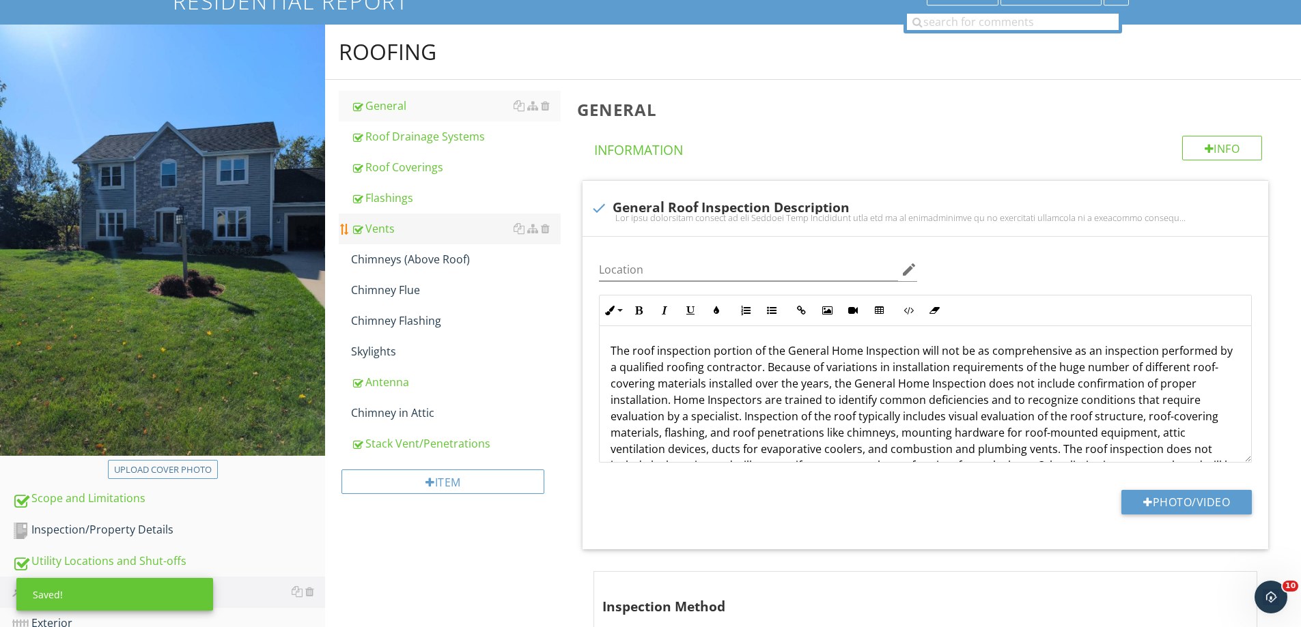
scroll to position [137, 0]
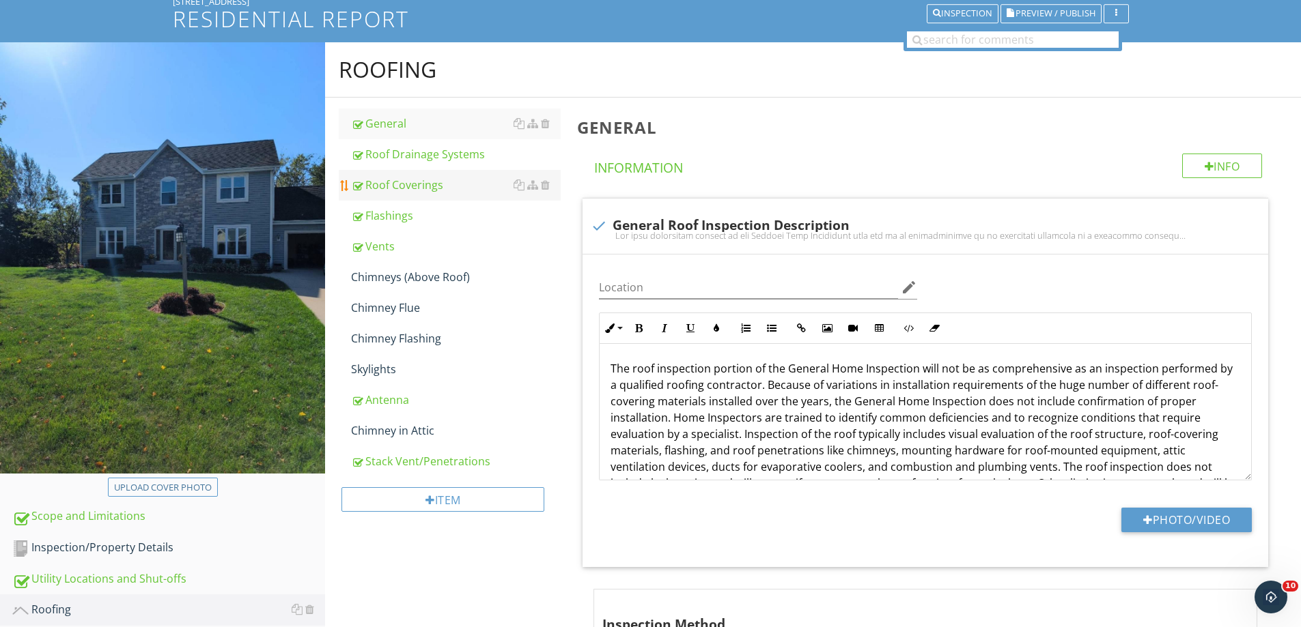
click at [398, 181] on div "Roof Coverings" at bounding box center [456, 185] width 210 height 16
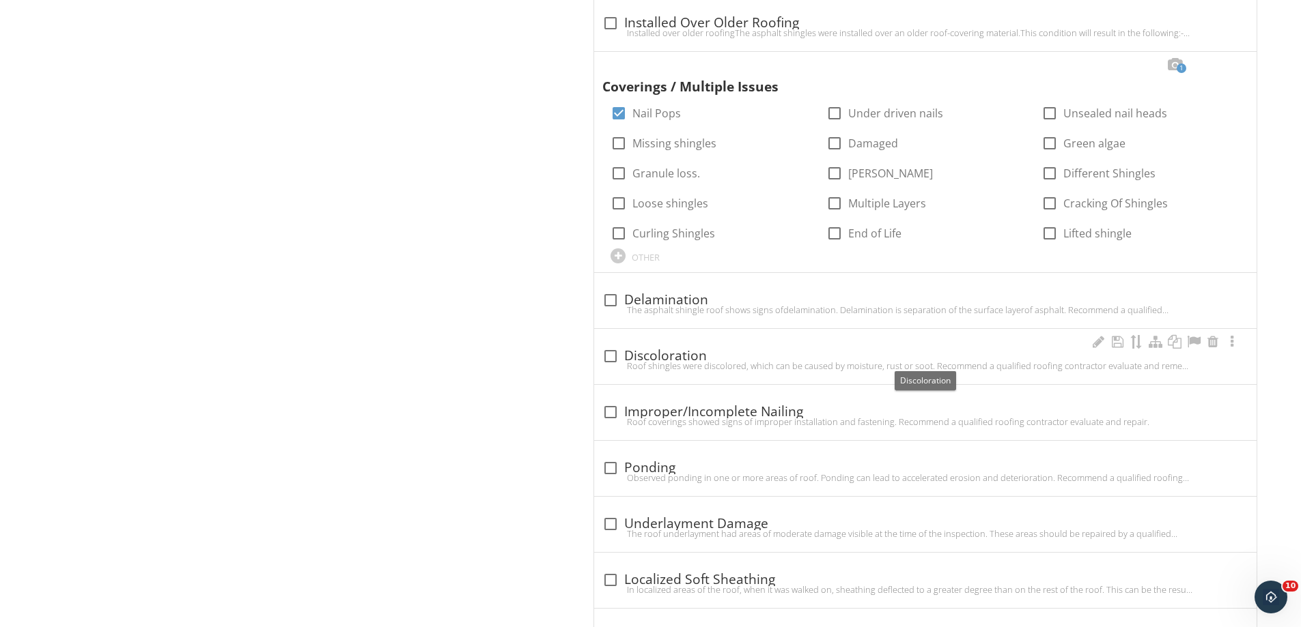
scroll to position [2867, 0]
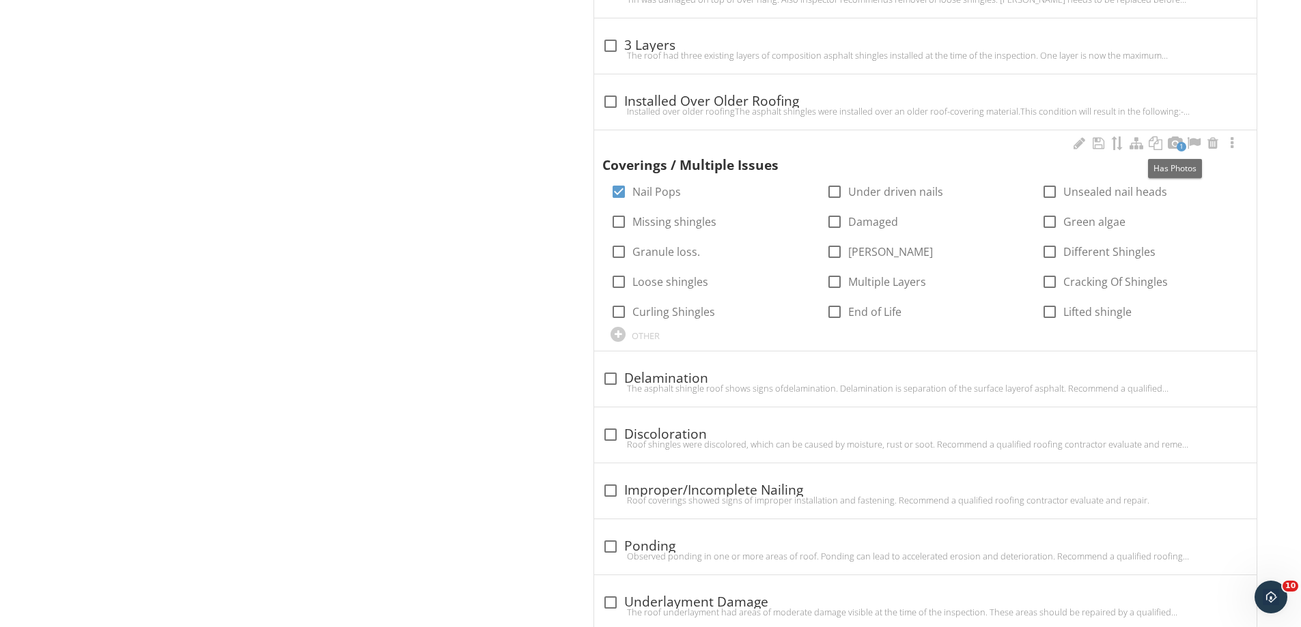
click at [1180, 145] on span "1" at bounding box center [1181, 147] width 10 height 10
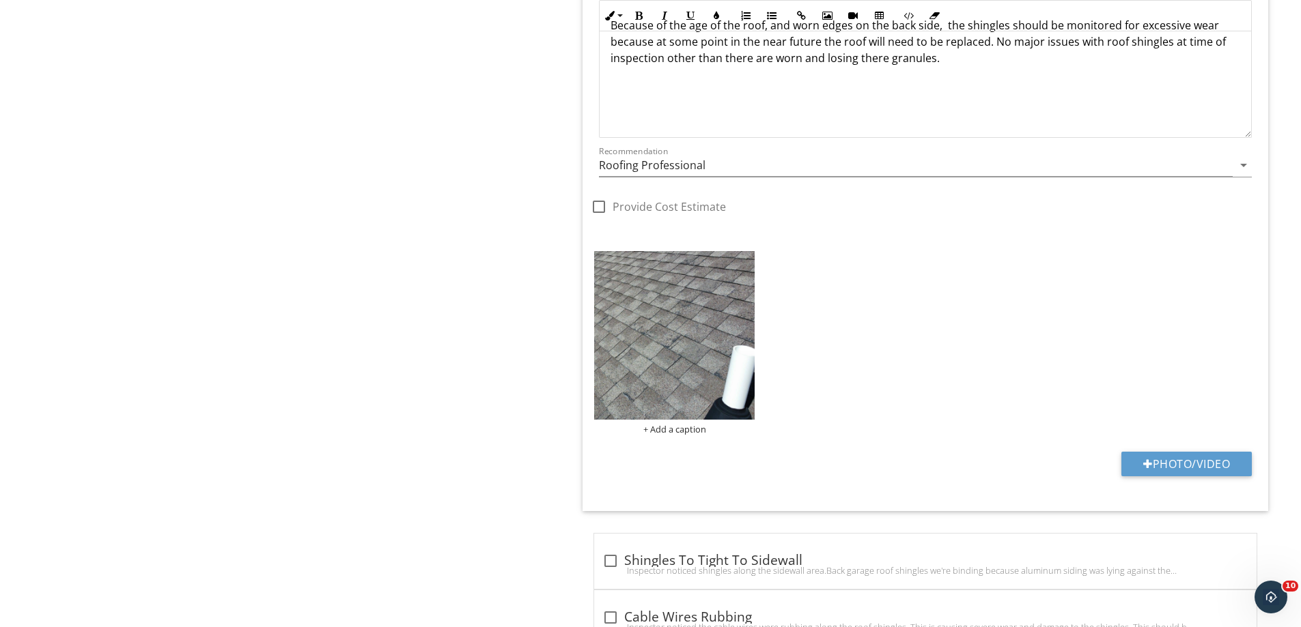
scroll to position [6076, 0]
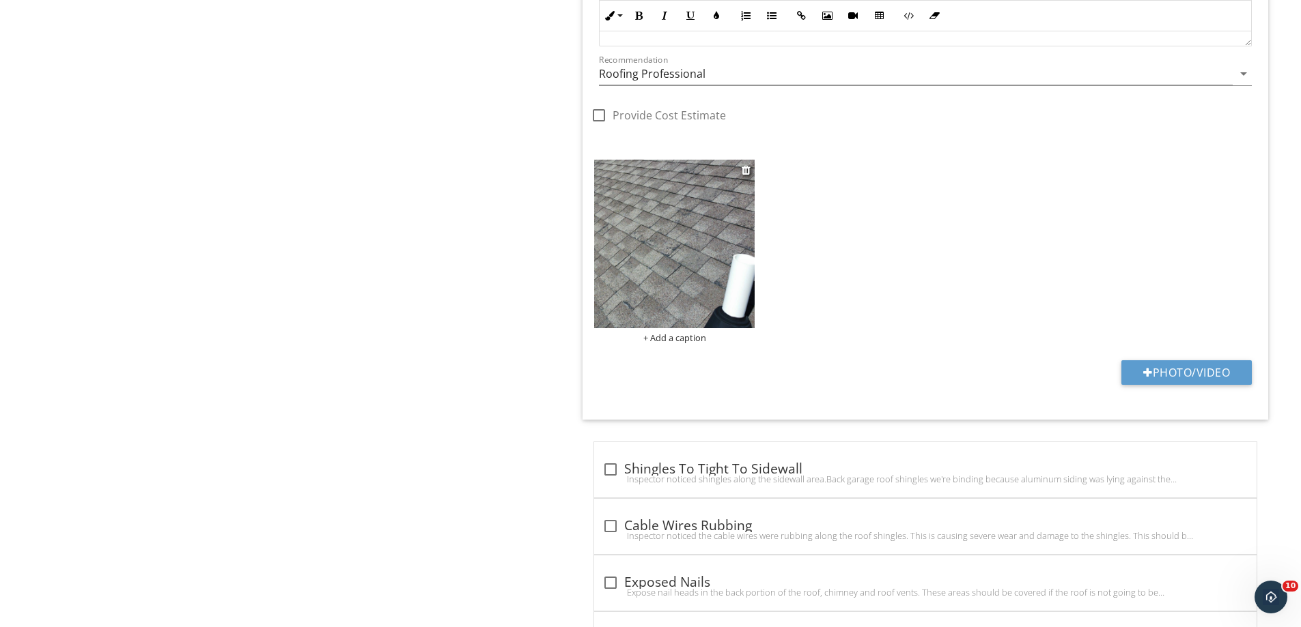
click at [697, 259] on img at bounding box center [674, 244] width 160 height 168
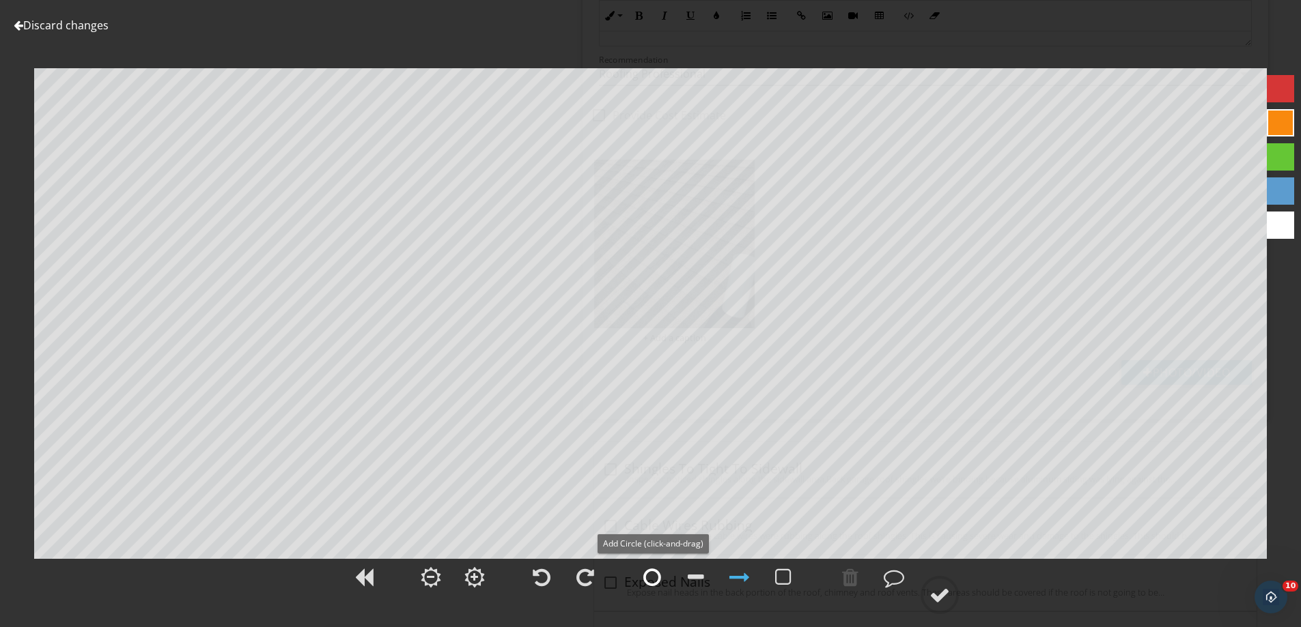
click at [652, 580] on div at bounding box center [652, 577] width 18 height 20
click at [741, 578] on div at bounding box center [739, 577] width 20 height 20
click at [892, 578] on div at bounding box center [893, 577] width 20 height 20
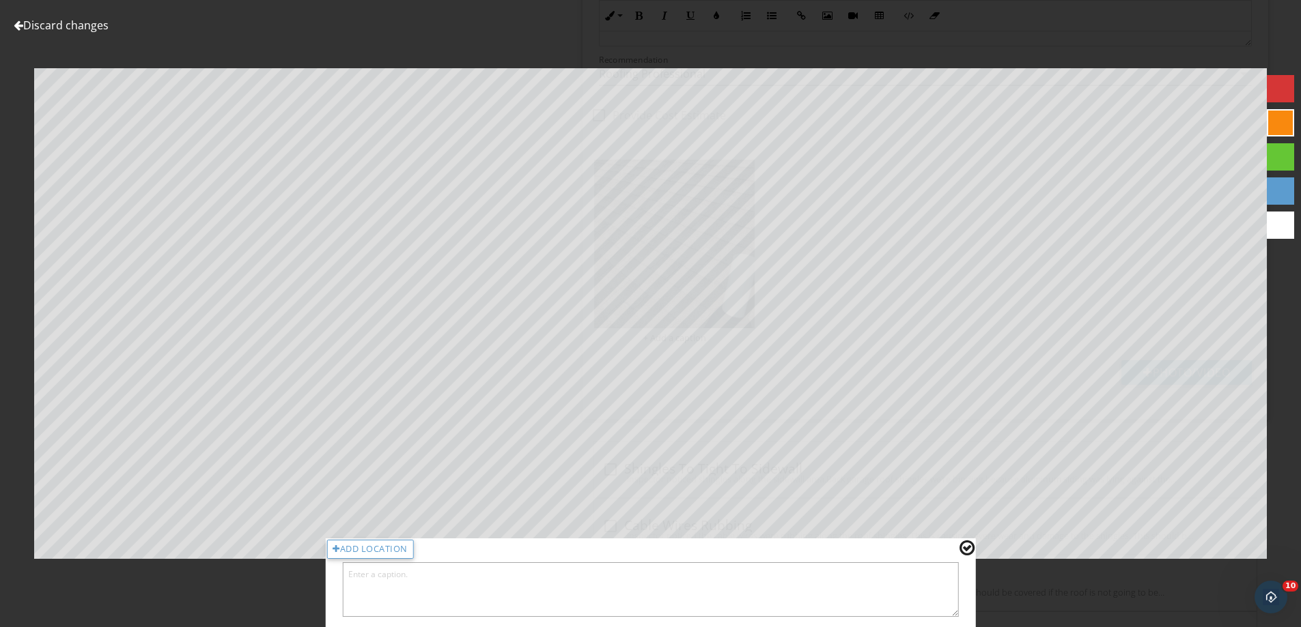
click at [373, 577] on textarea at bounding box center [650, 590] width 616 height 55
type textarea "worn shingles throughout rooftop, backside"
click at [967, 545] on div at bounding box center [966, 548] width 15 height 18
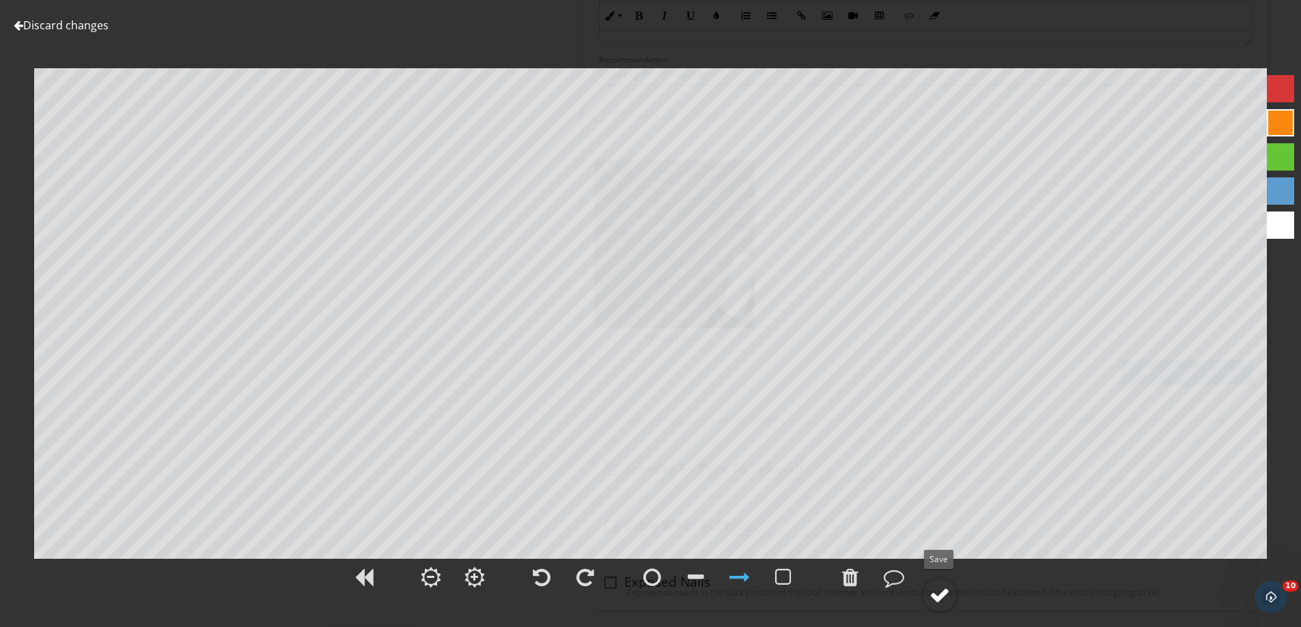
click at [941, 593] on div at bounding box center [939, 595] width 20 height 20
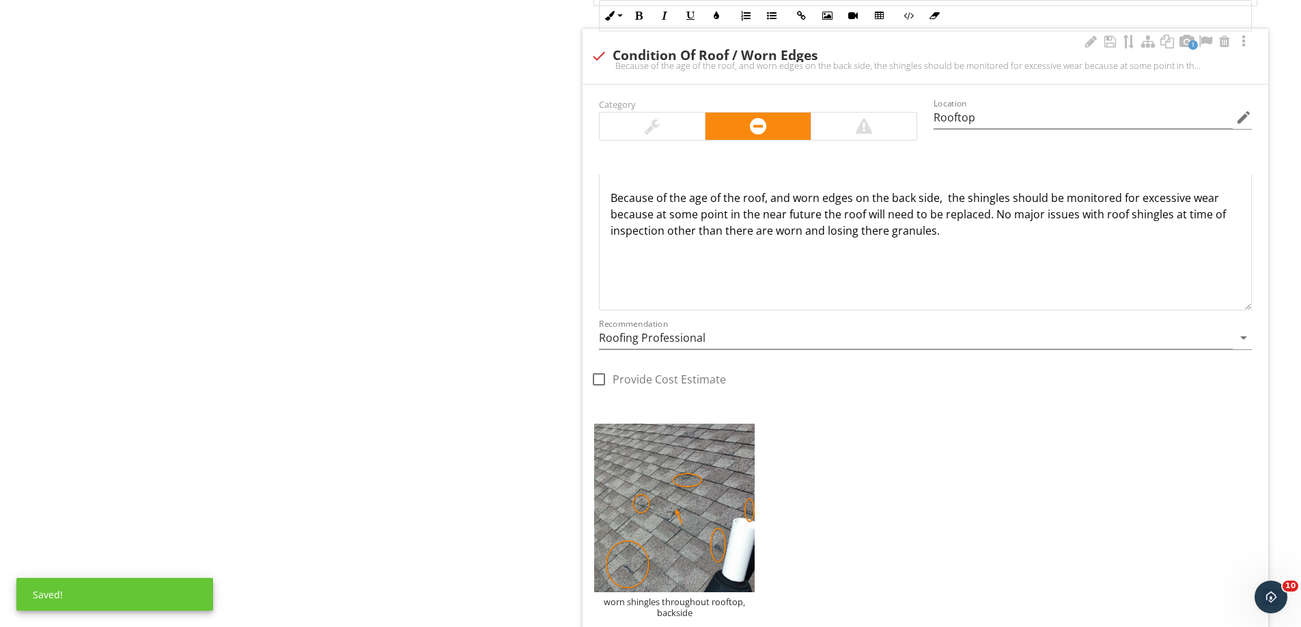
scroll to position [5803, 0]
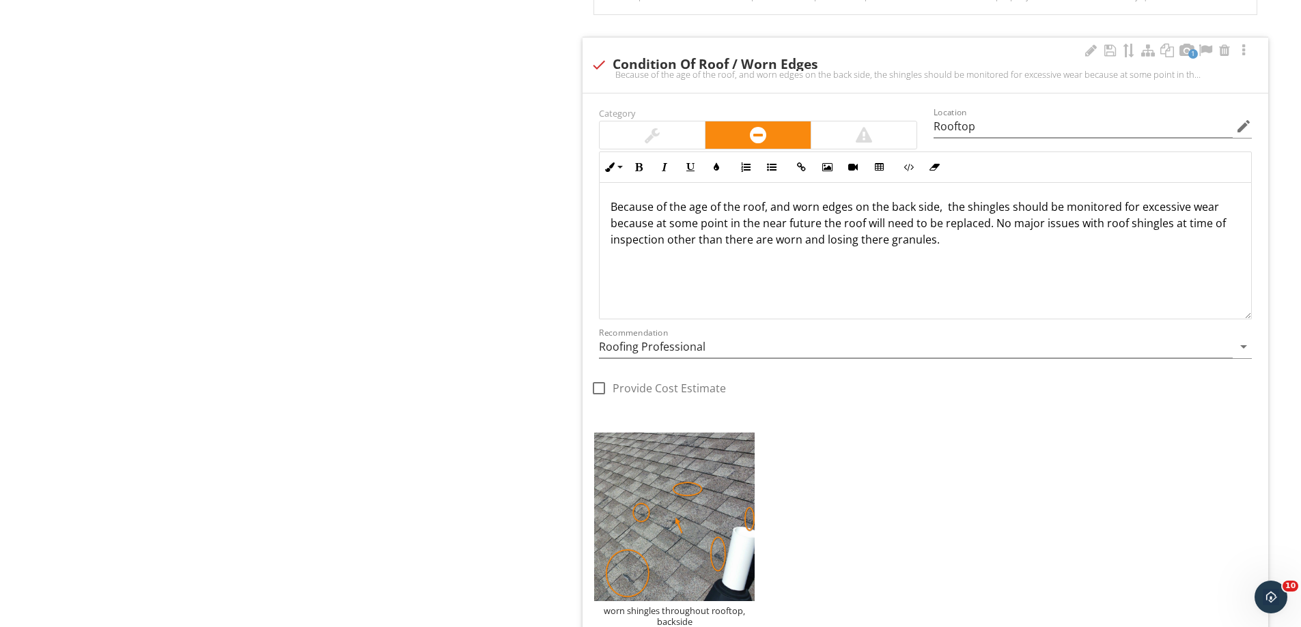
click at [789, 210] on p "Because of the age of the roof, and worn edges on the back side, the shingles s…" at bounding box center [924, 223] width 629 height 49
click at [889, 210] on p "Because of the age of the roof, inspector noticed worn edges on the back side, …" at bounding box center [924, 223] width 629 height 49
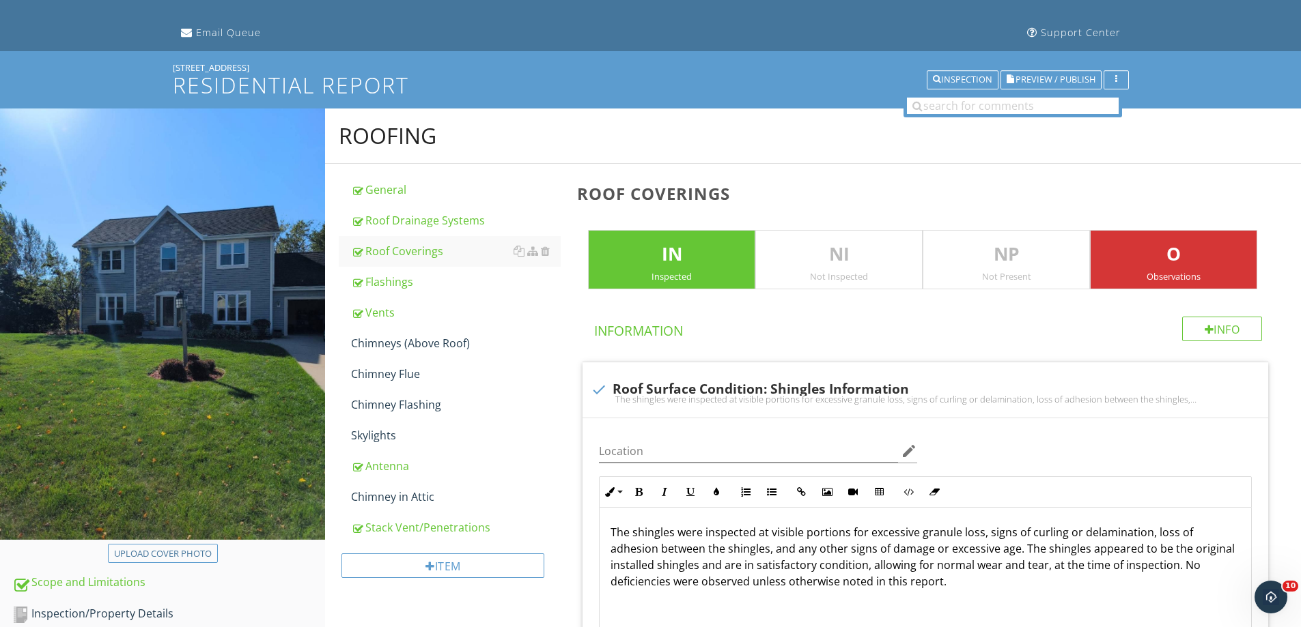
scroll to position [0, 0]
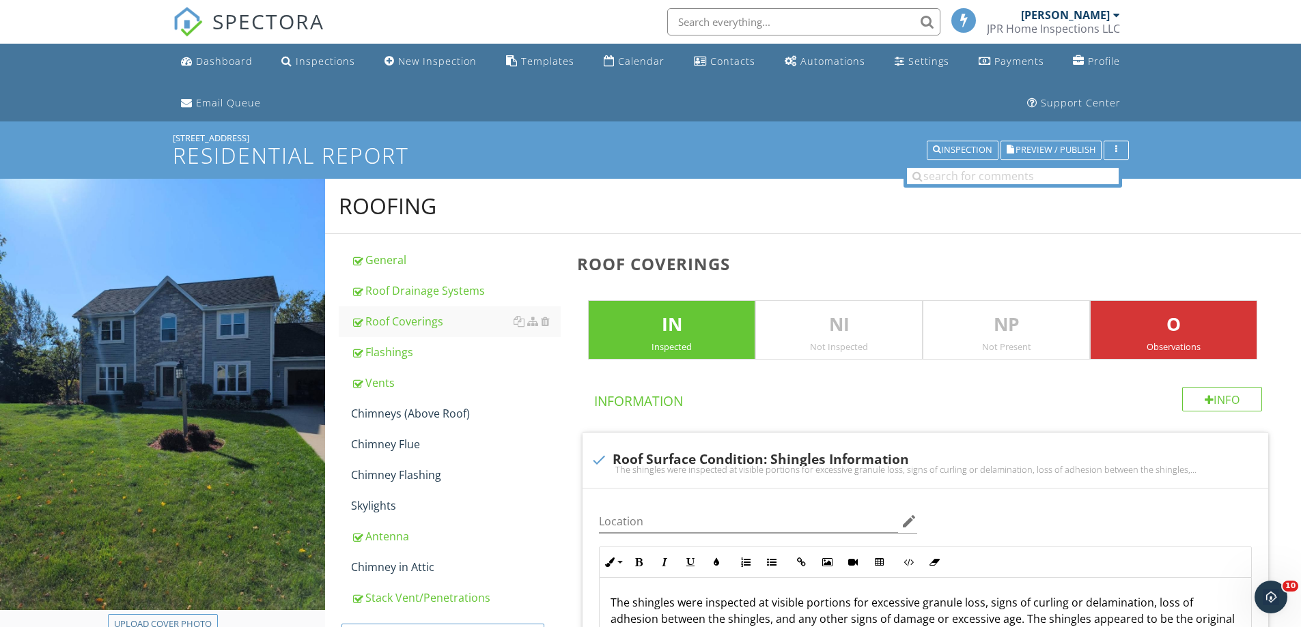
click at [188, 17] on img at bounding box center [188, 22] width 30 height 30
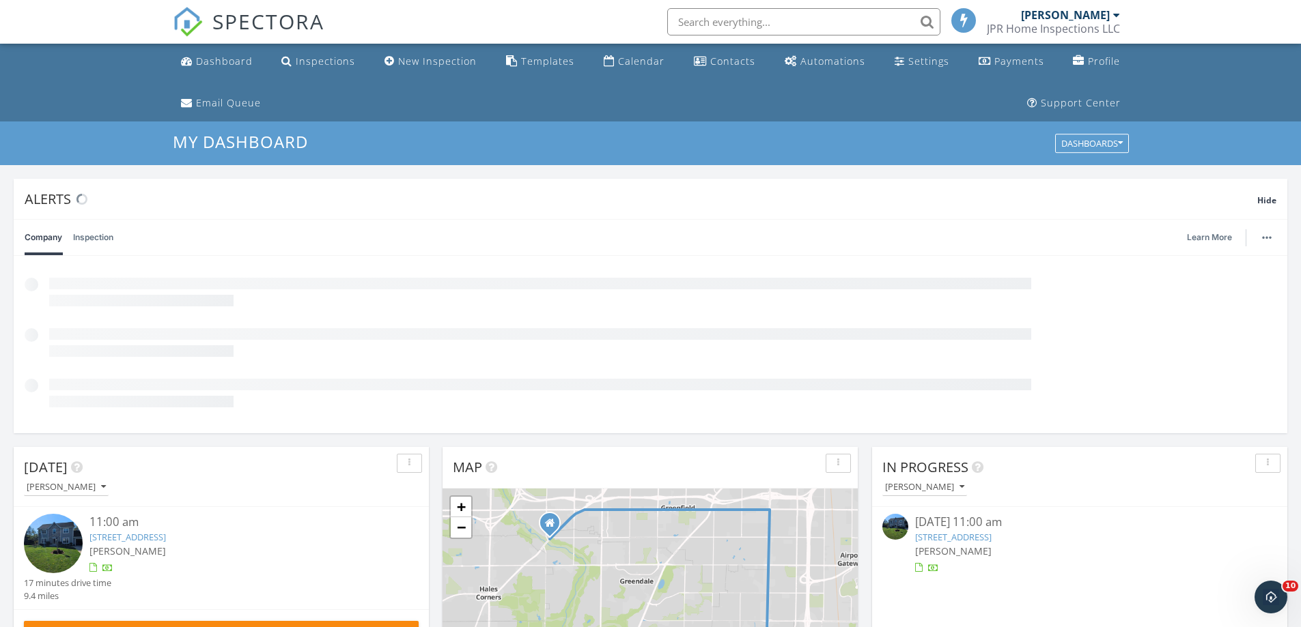
click at [56, 535] on img at bounding box center [53, 543] width 59 height 59
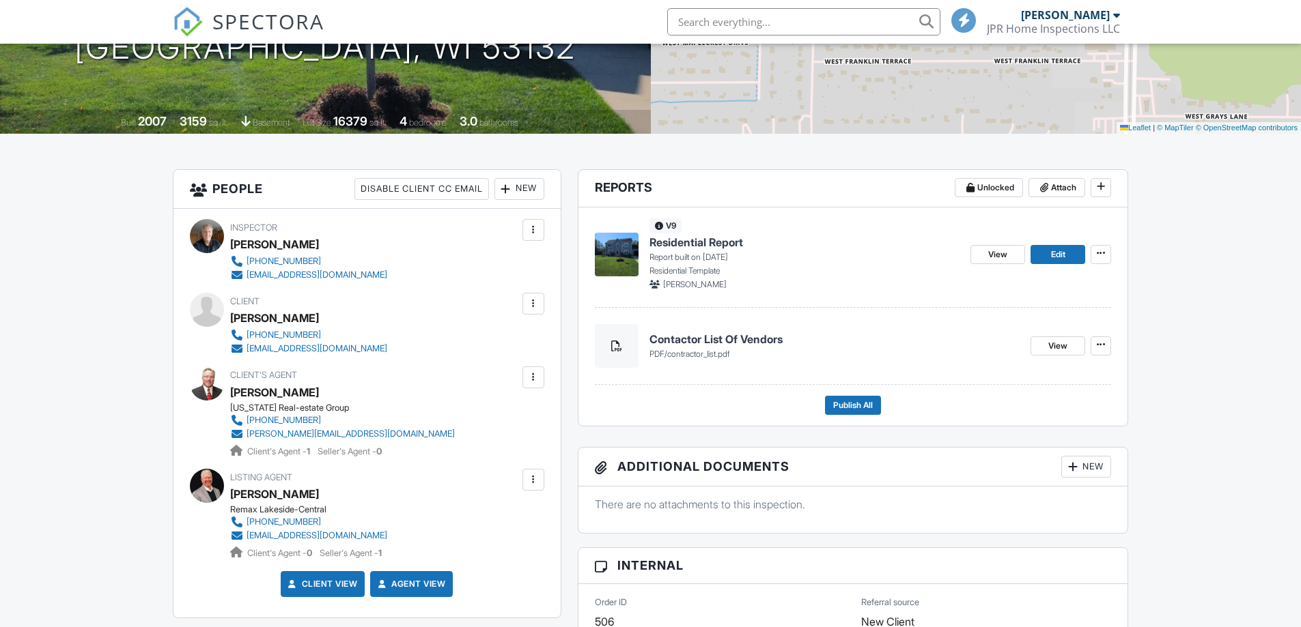
click at [616, 246] on img at bounding box center [617, 255] width 44 height 44
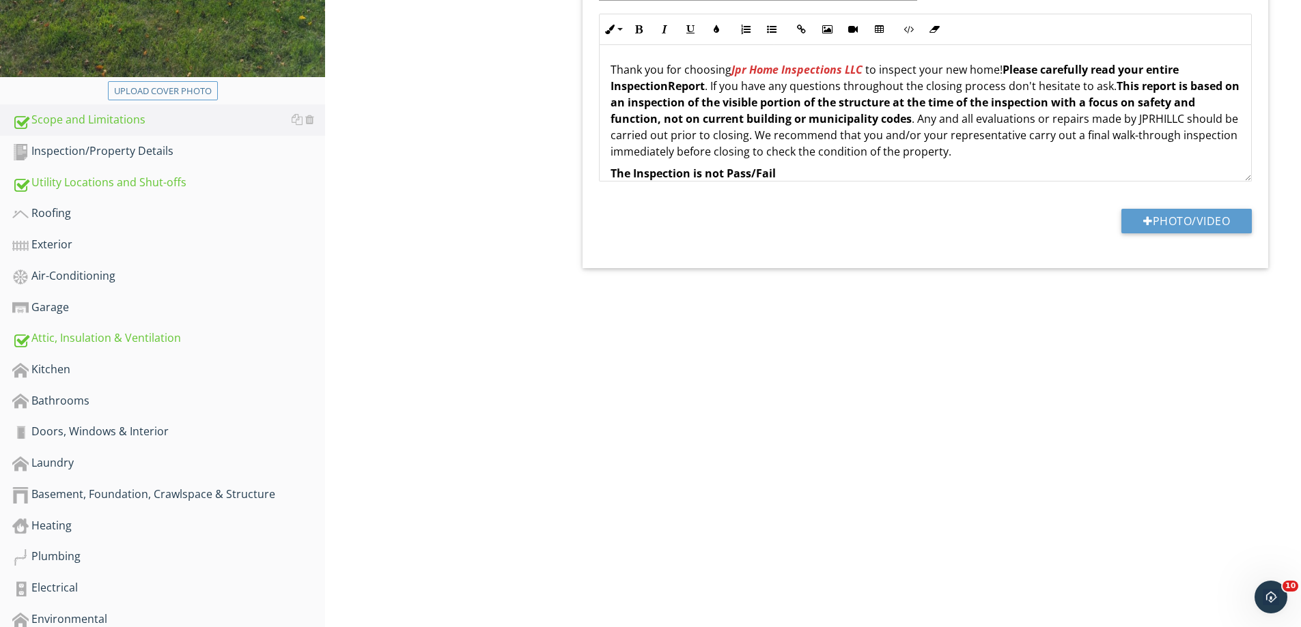
scroll to position [546, 0]
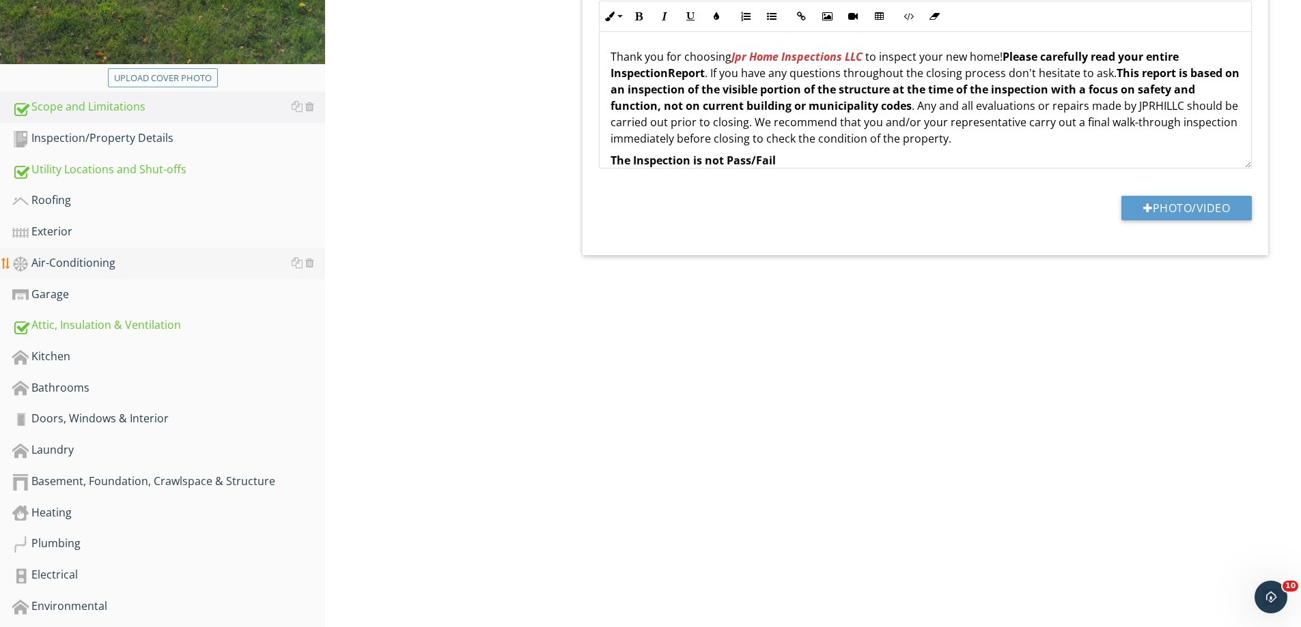
click at [69, 259] on div "Air-Conditioning" at bounding box center [168, 264] width 313 height 18
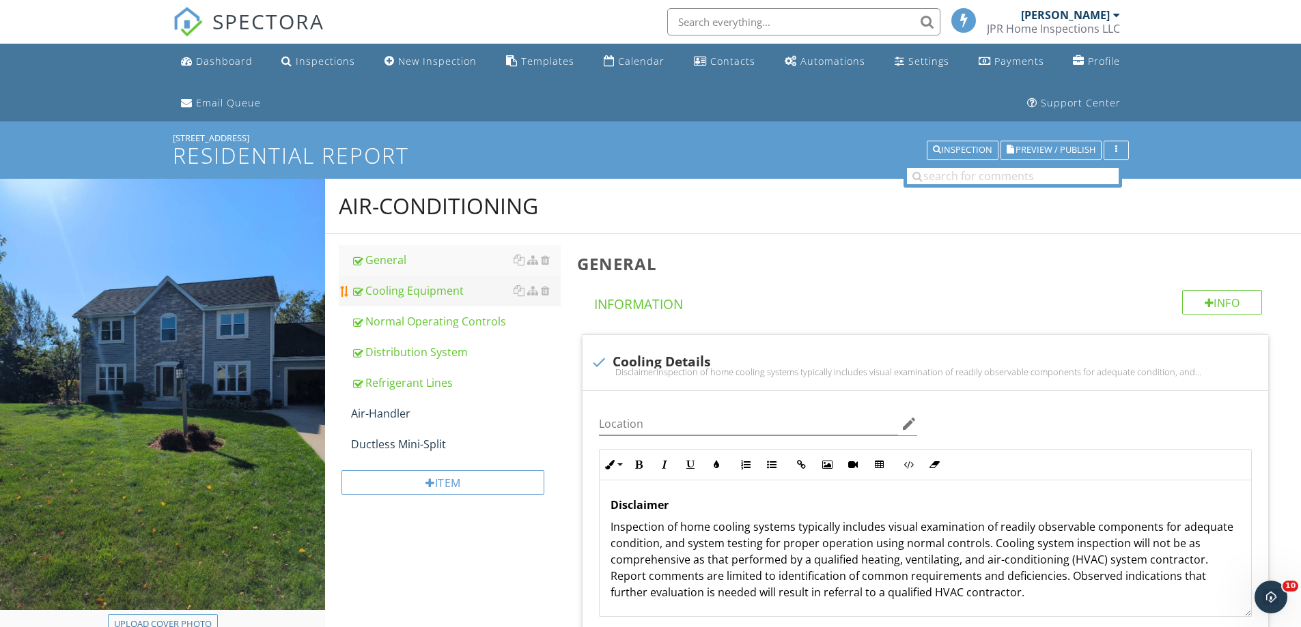
click at [412, 289] on div "Cooling Equipment" at bounding box center [456, 291] width 210 height 16
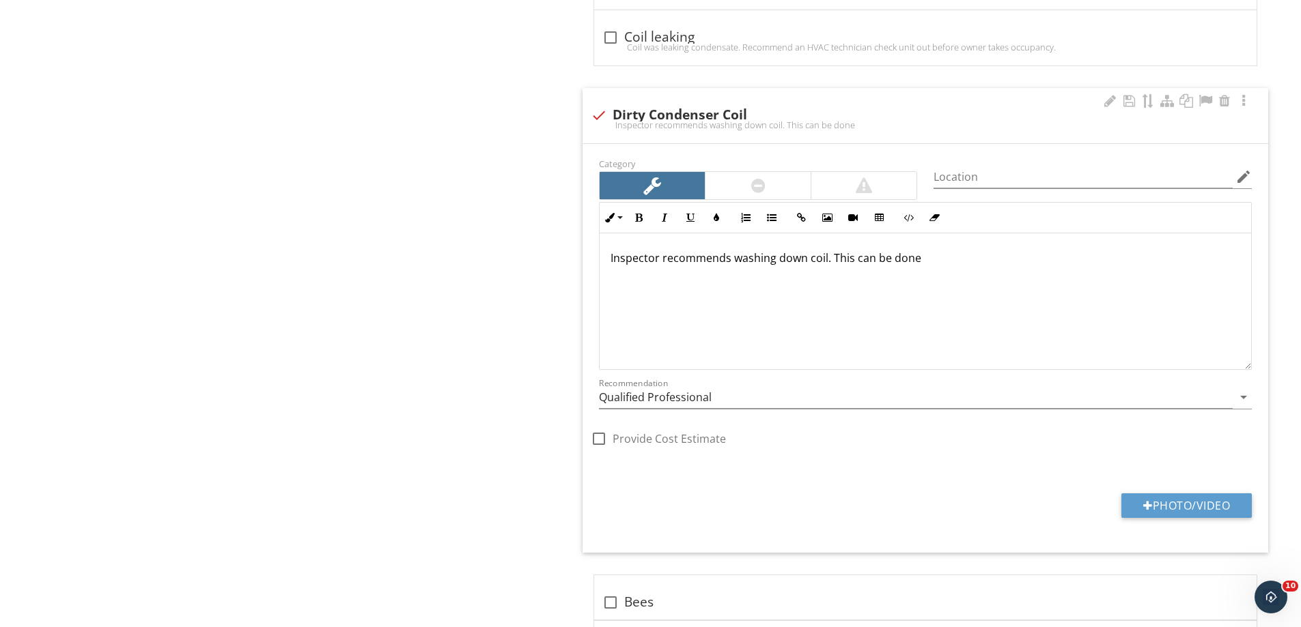
scroll to position [5871, 0]
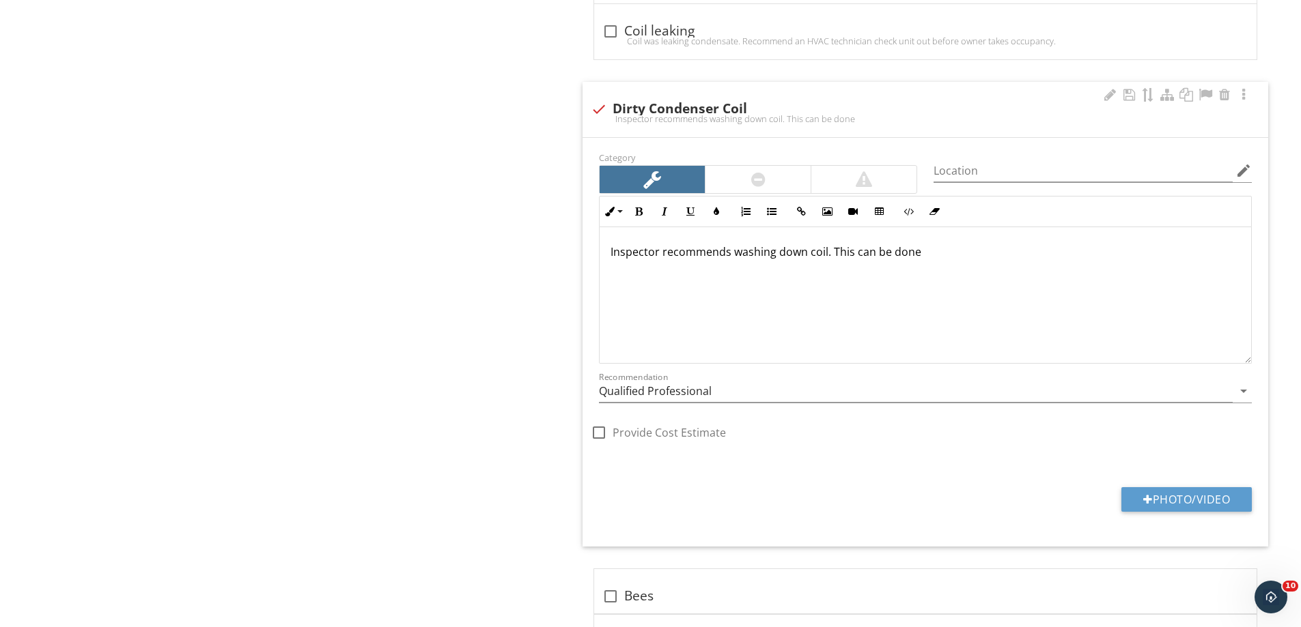
click at [923, 244] on p "Inspector recommends washing down coil. This can be done" at bounding box center [924, 252] width 629 height 16
click at [1242, 383] on icon "arrow_drop_down" at bounding box center [1243, 391] width 16 height 16
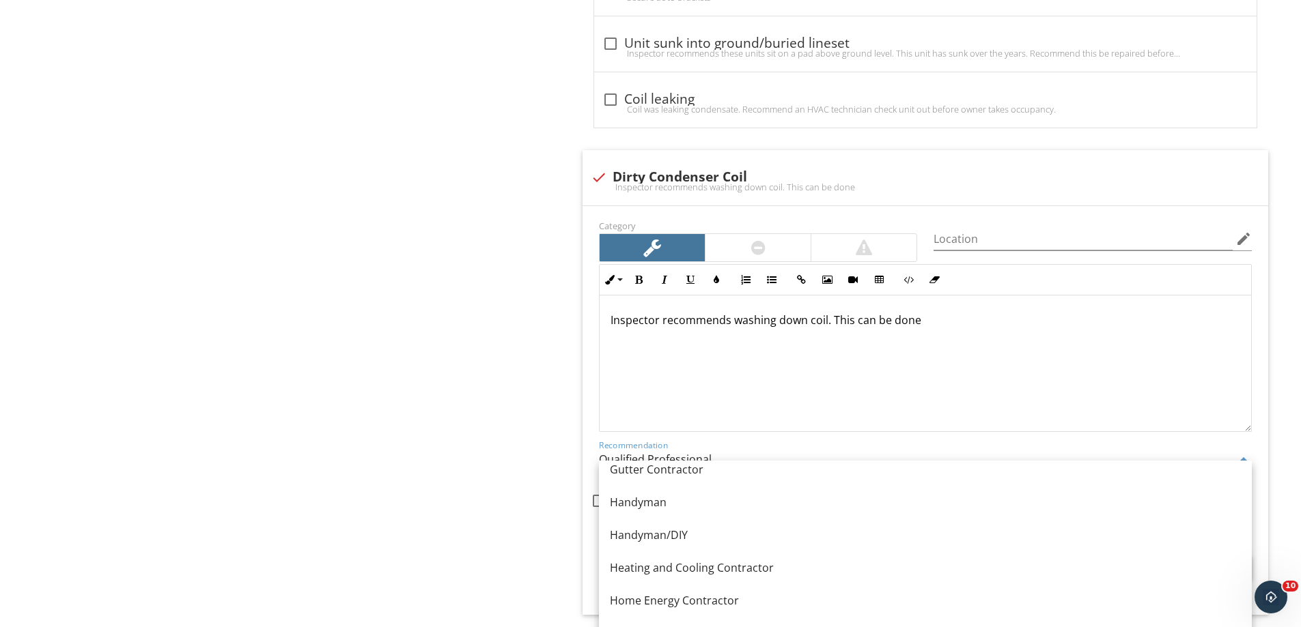
scroll to position [888, 0]
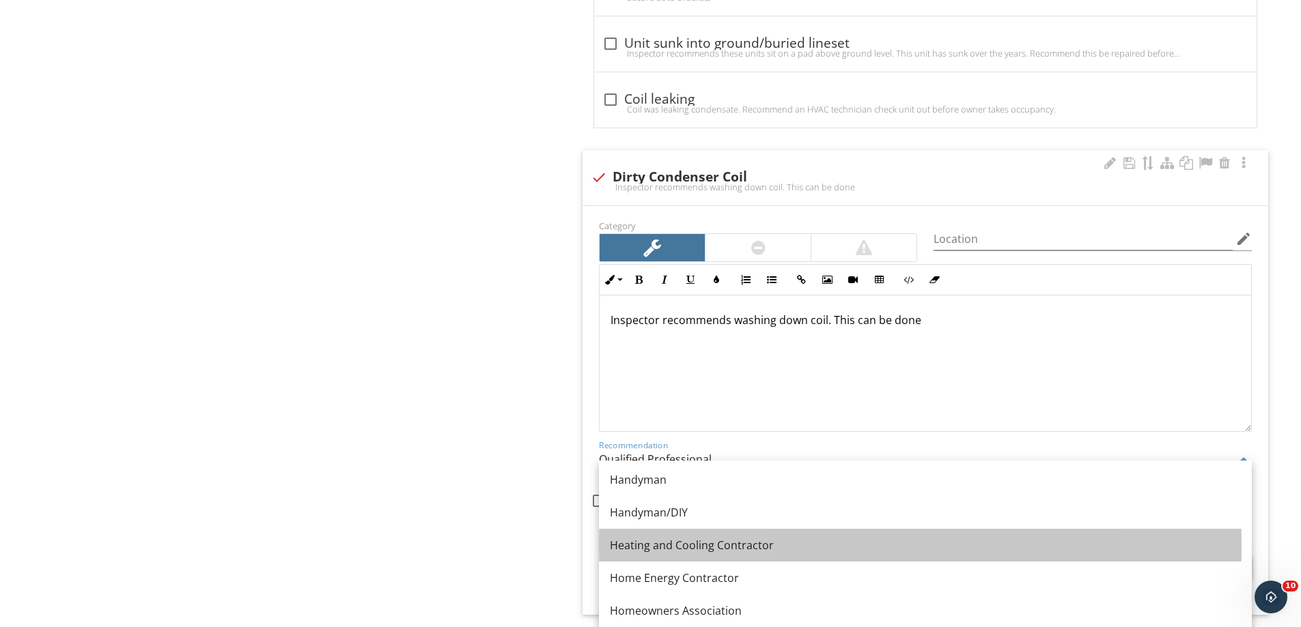
click at [671, 543] on div "Heating and Cooling Contractor" at bounding box center [925, 545] width 631 height 16
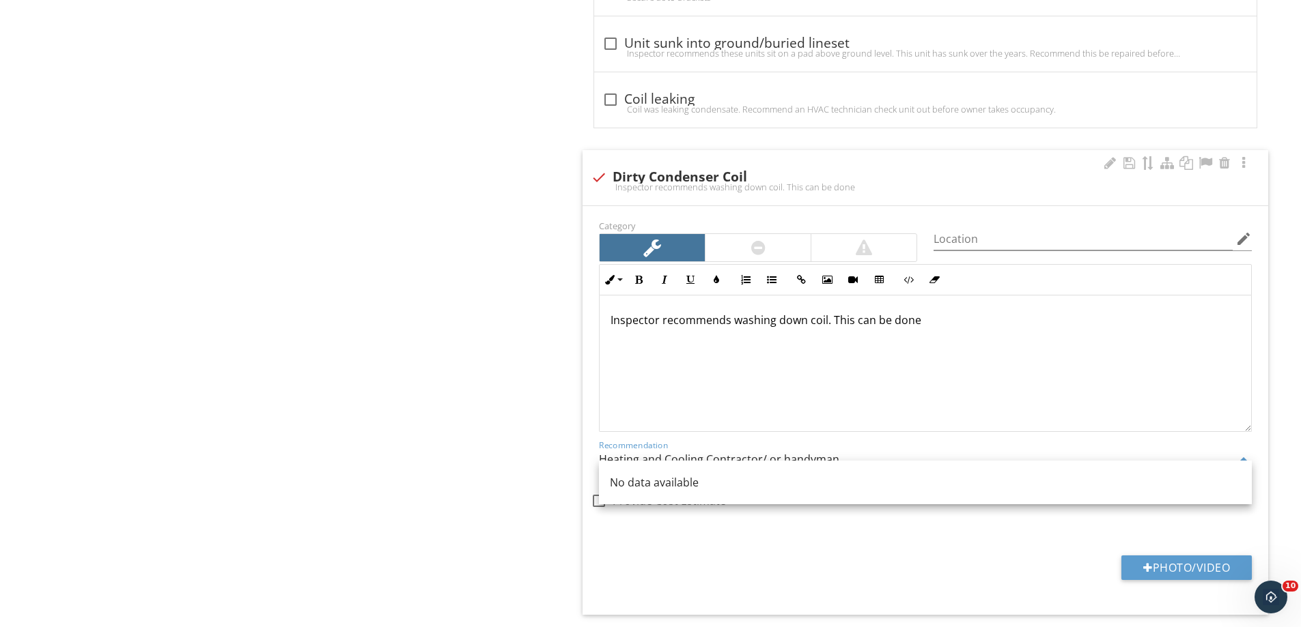
click at [728, 373] on div "Inspector recommends washing down coil. This can be done" at bounding box center [924, 364] width 651 height 137
type input "Heating and Cooling Contractor"
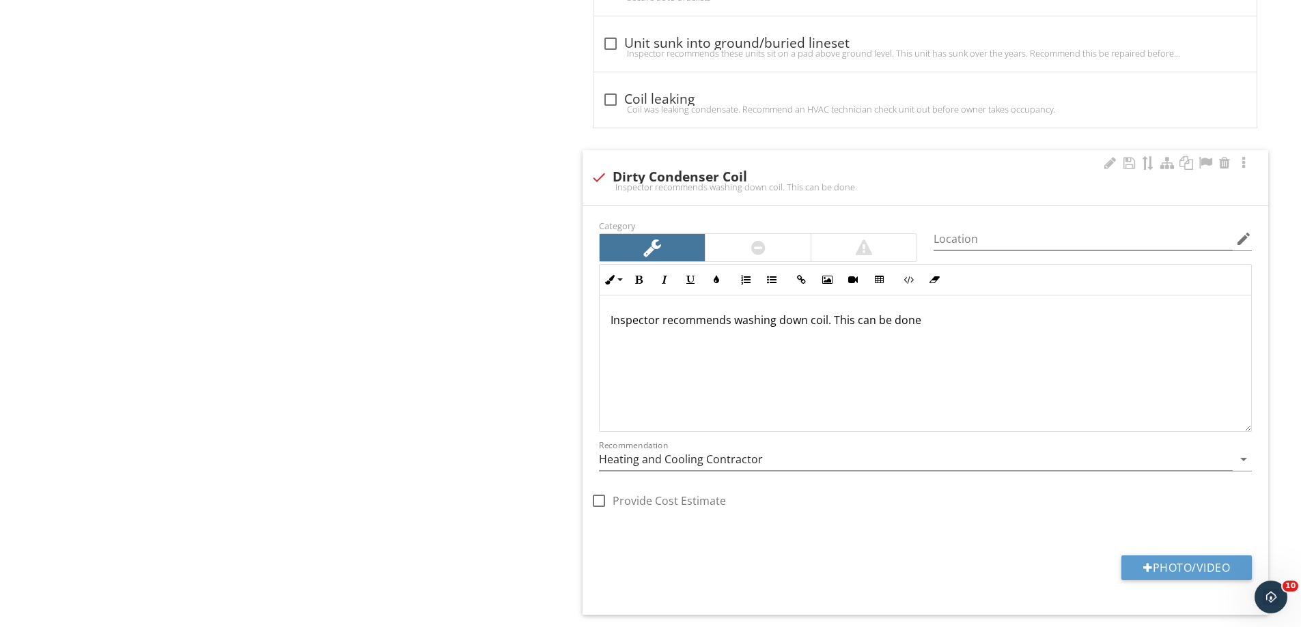
click at [928, 312] on p "Inspector recommends washing down coil. This can be done" at bounding box center [924, 320] width 629 height 16
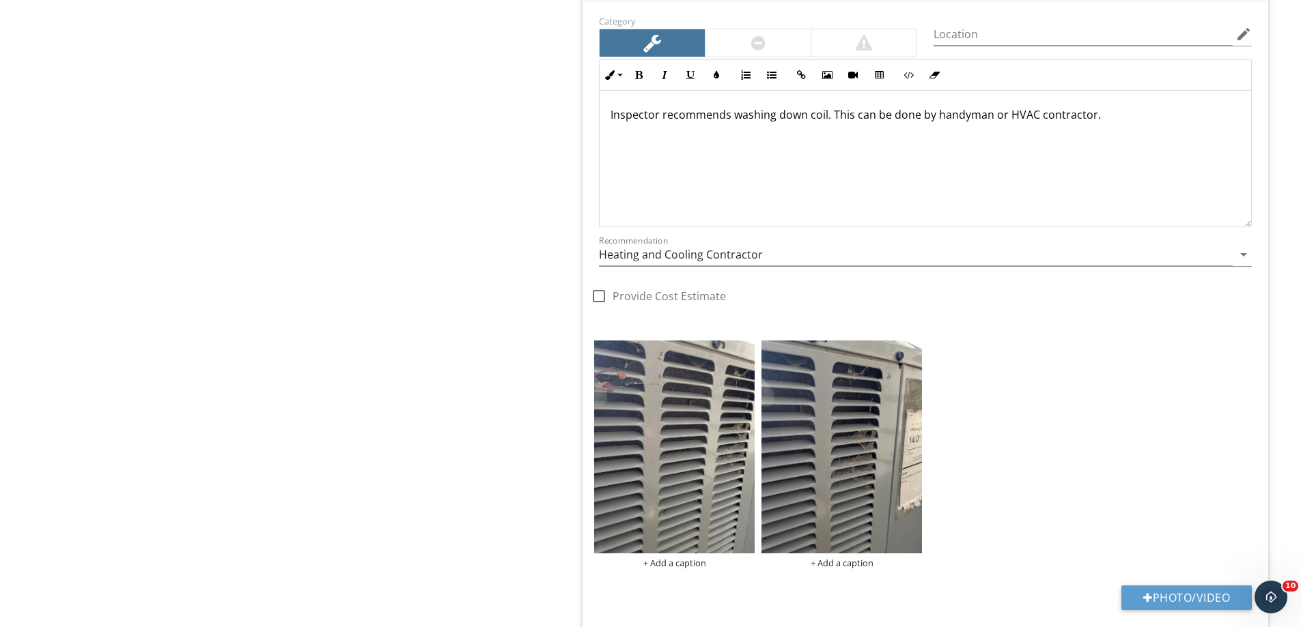
scroll to position [6076, 0]
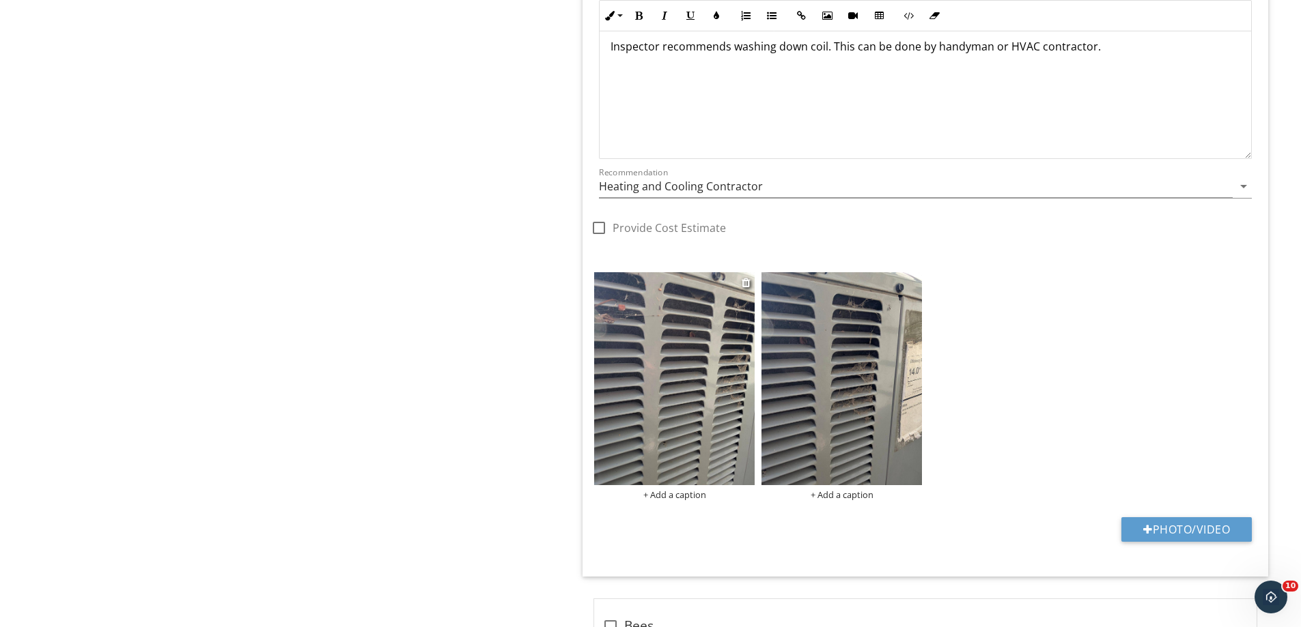
click at [679, 362] on img at bounding box center [674, 378] width 160 height 213
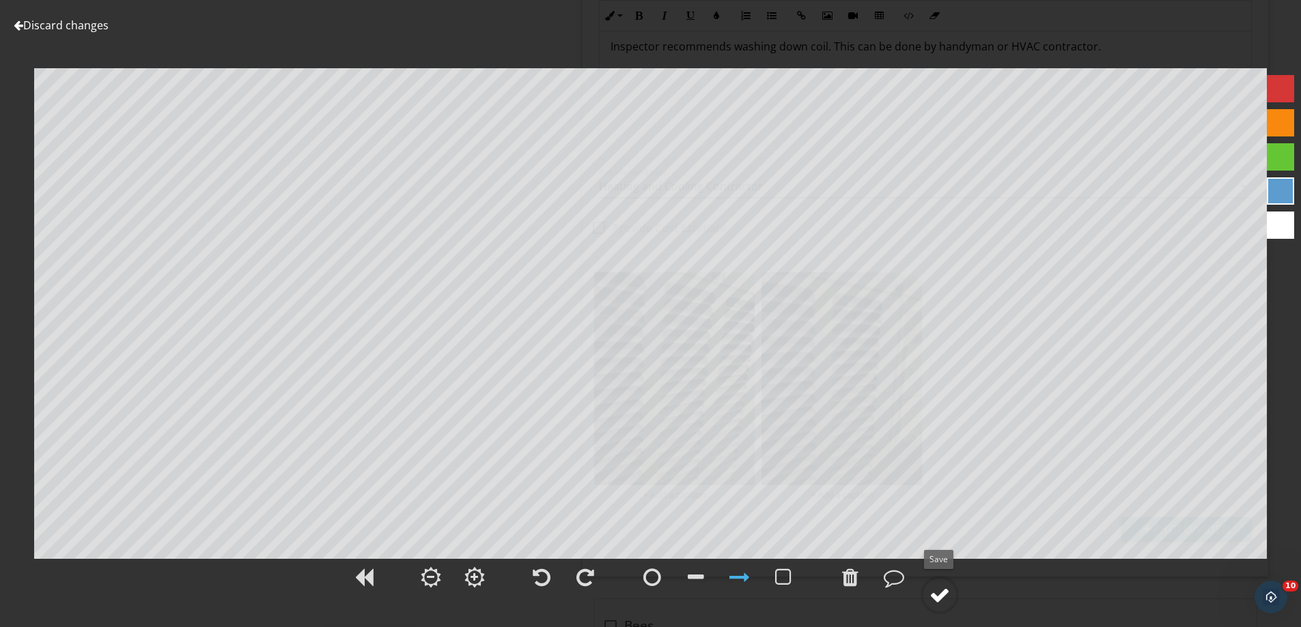
click at [939, 589] on div at bounding box center [939, 595] width 20 height 20
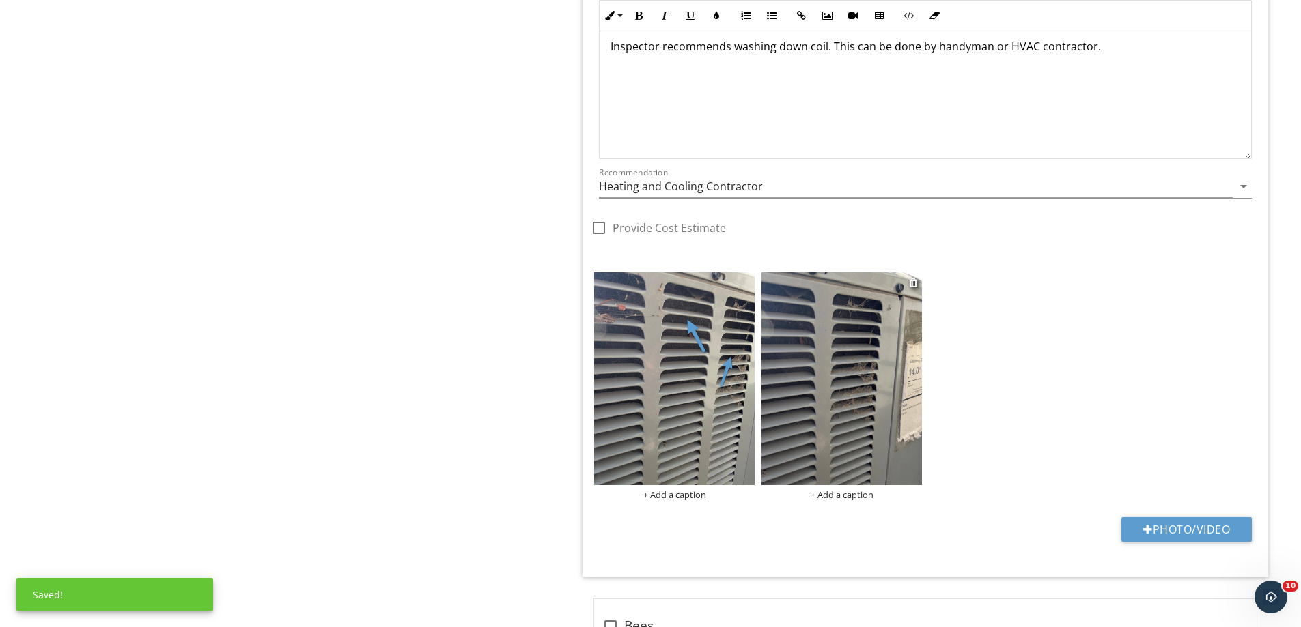
click at [851, 373] on img at bounding box center [841, 378] width 160 height 213
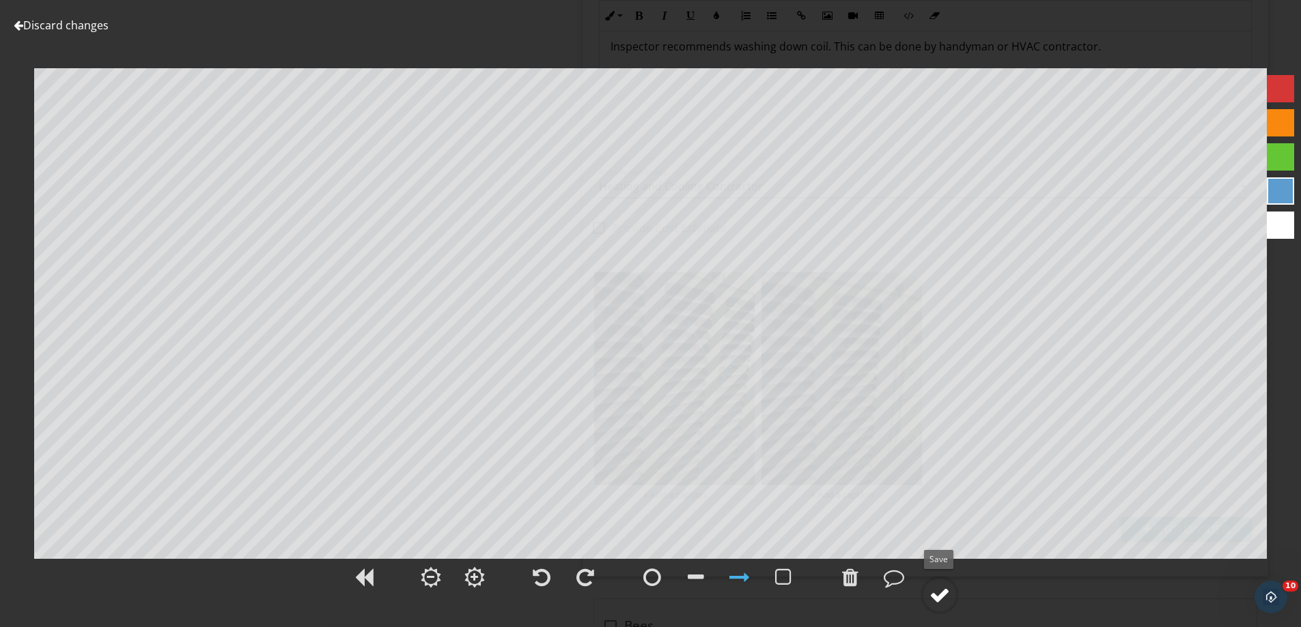
click at [943, 589] on div at bounding box center [939, 595] width 20 height 20
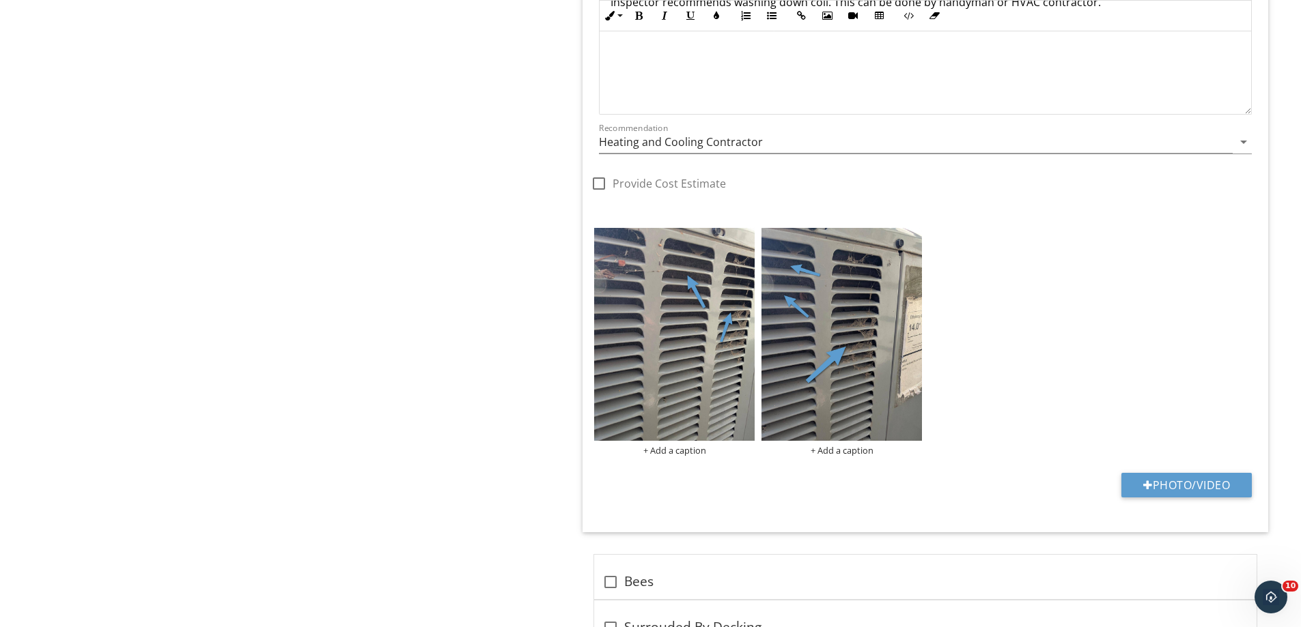
scroll to position [6144, 0]
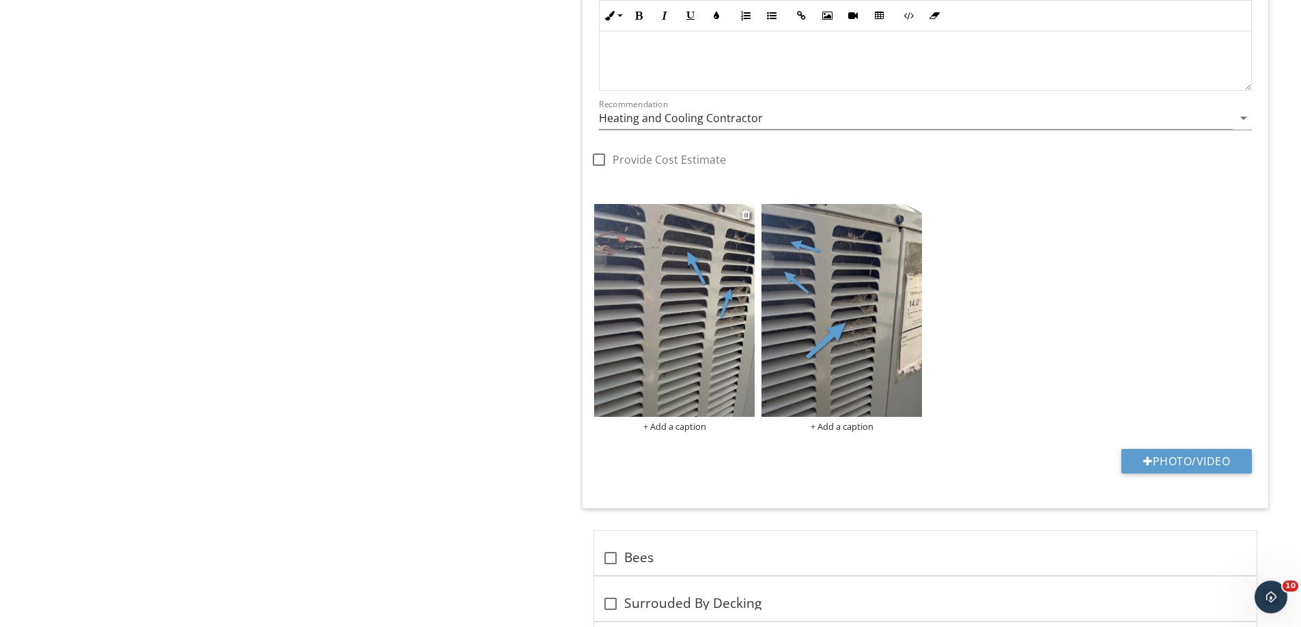
click at [695, 369] on img at bounding box center [674, 310] width 160 height 213
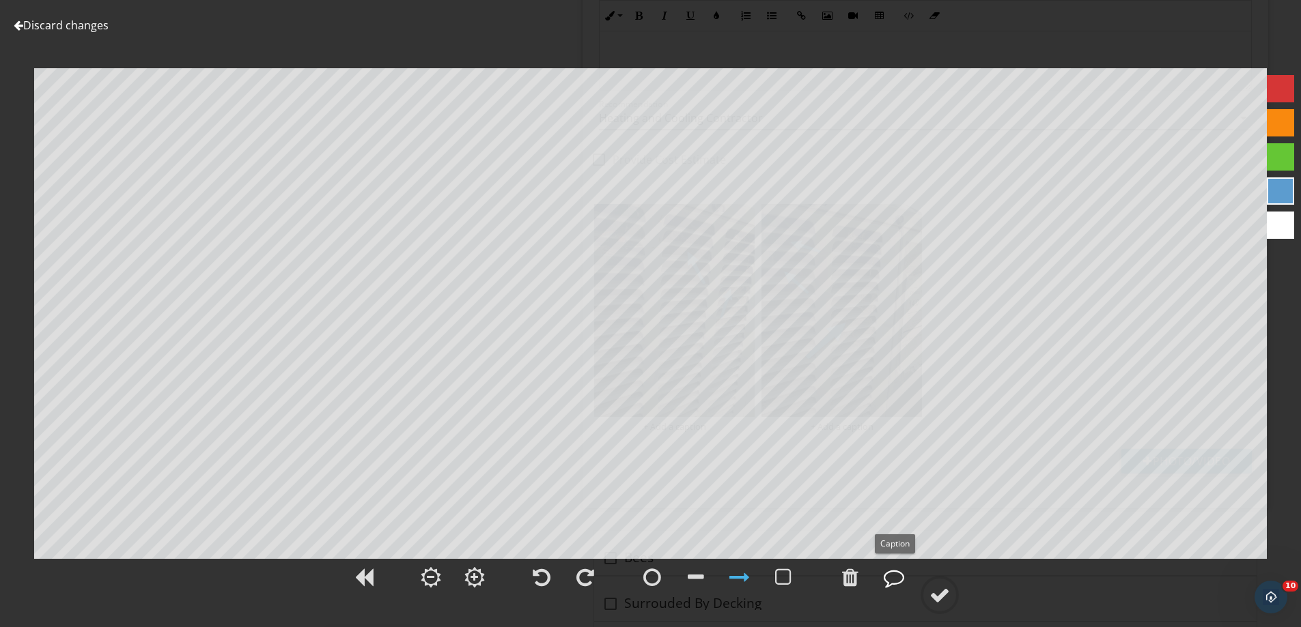
click at [892, 578] on div at bounding box center [893, 577] width 20 height 20
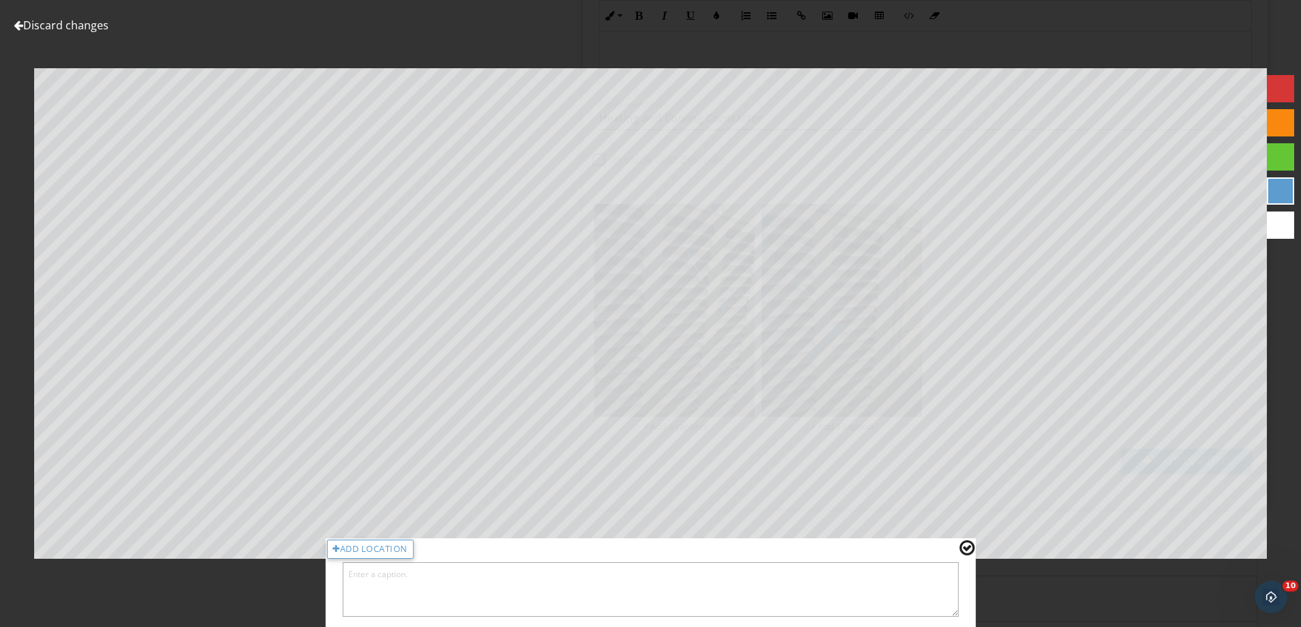
click at [391, 584] on textarea at bounding box center [650, 590] width 616 height 55
type textarea "wash down coil"
click at [967, 548] on div at bounding box center [966, 548] width 15 height 18
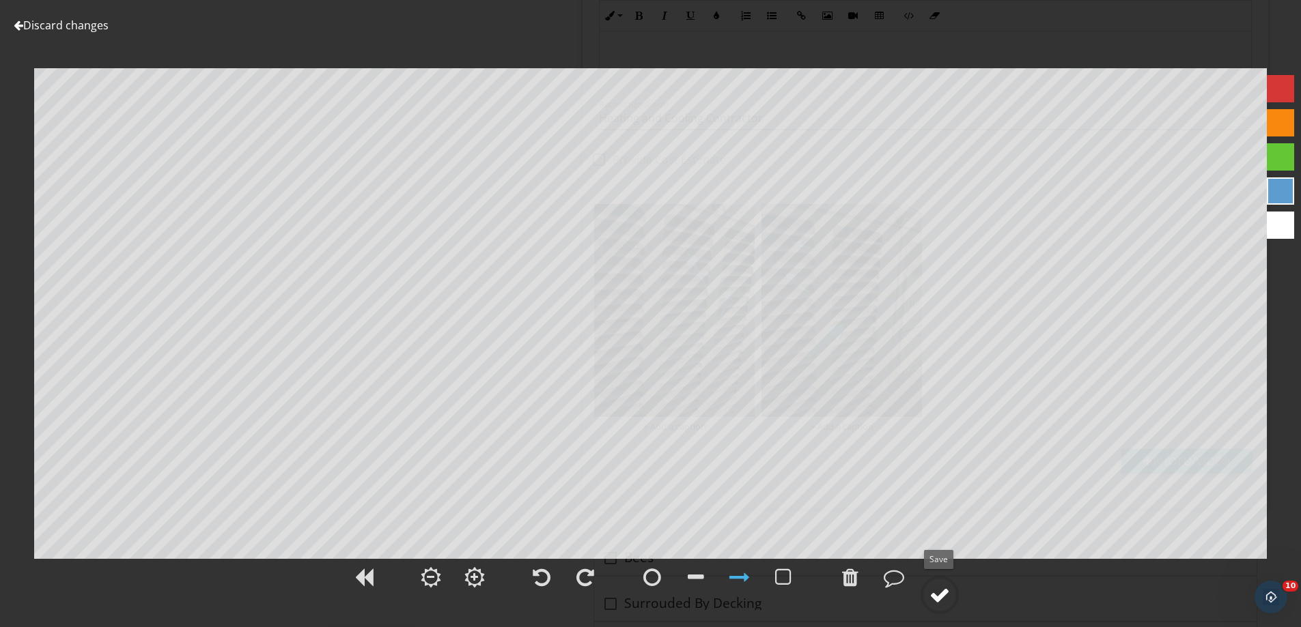
click at [940, 586] on div at bounding box center [939, 595] width 20 height 20
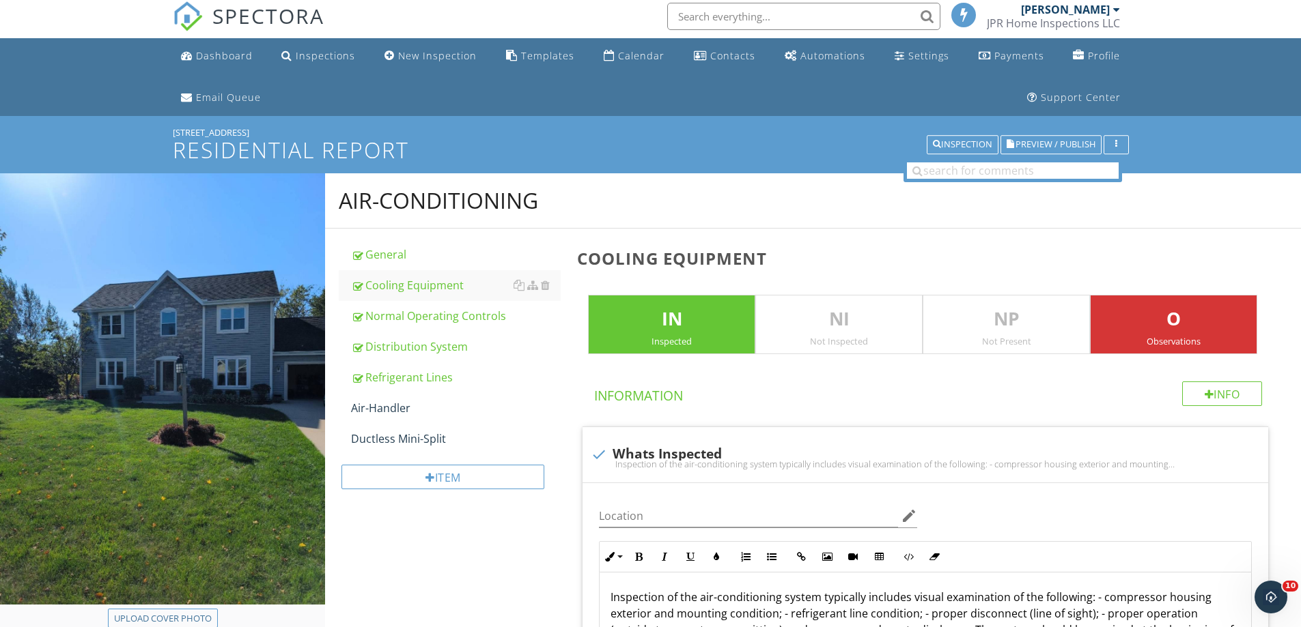
scroll to position [0, 0]
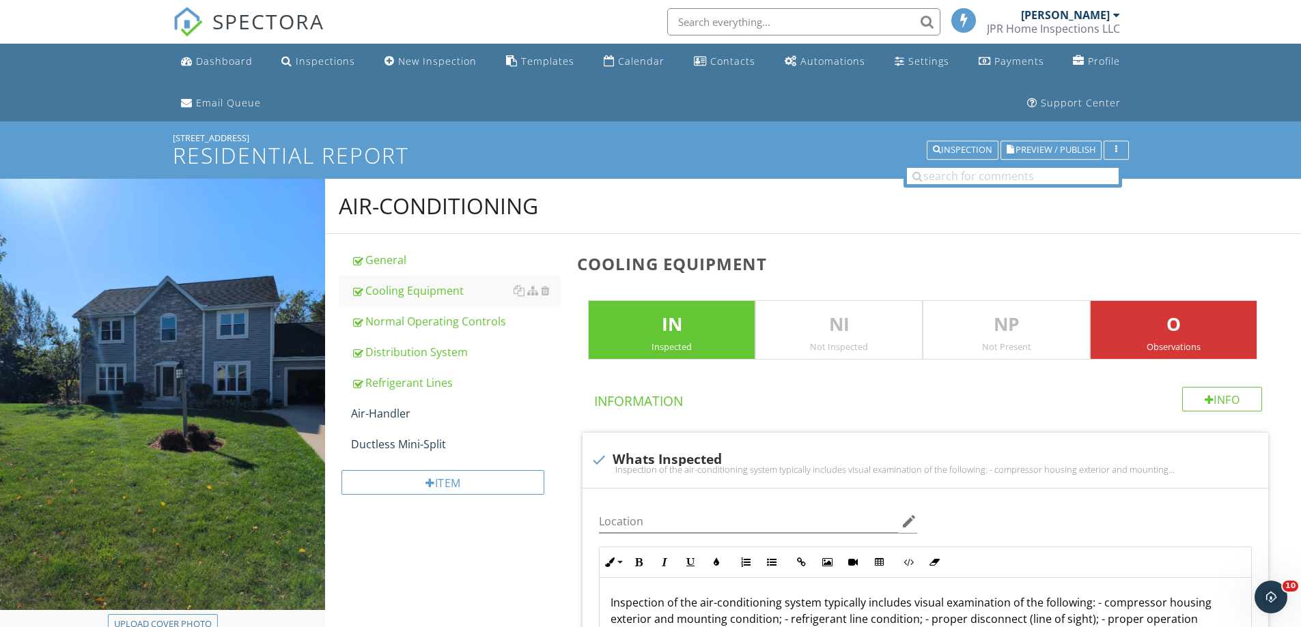
click at [186, 18] on img at bounding box center [188, 22] width 30 height 30
